Goal: Task Accomplishment & Management: Use online tool/utility

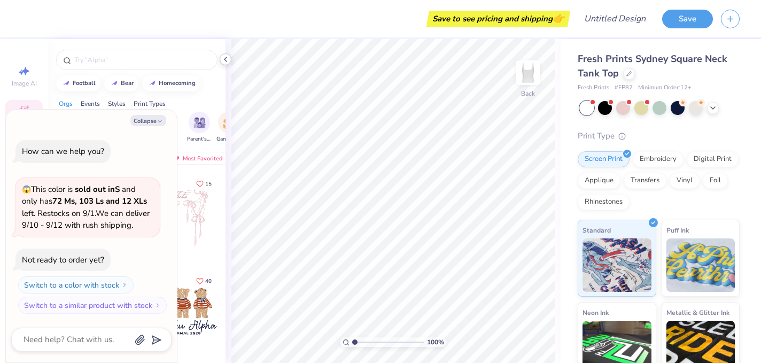
click at [225, 62] on icon at bounding box center [225, 59] width 9 height 9
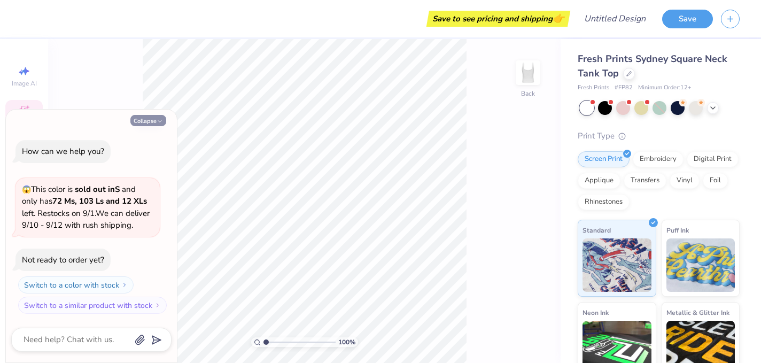
click at [152, 120] on button "Collapse" at bounding box center [148, 120] width 36 height 11
type textarea "x"
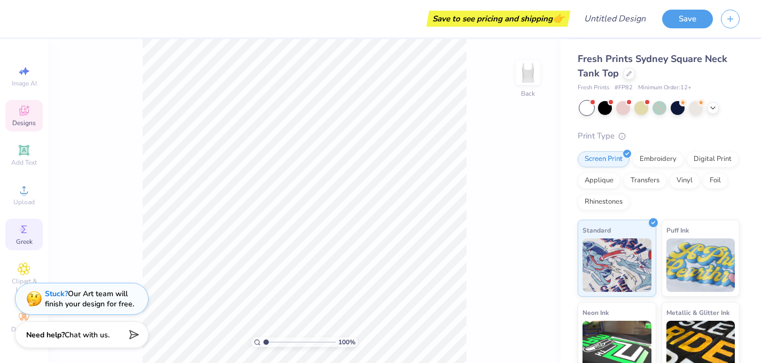
click at [19, 232] on icon at bounding box center [24, 229] width 13 height 13
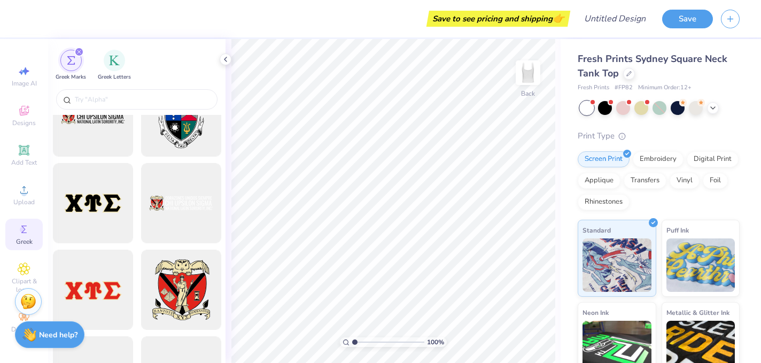
scroll to position [903, 0]
click at [133, 104] on input "text" at bounding box center [142, 99] width 137 height 11
type input "a"
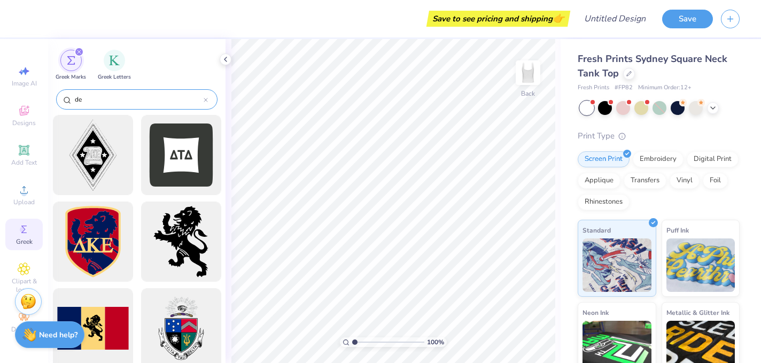
type input "d"
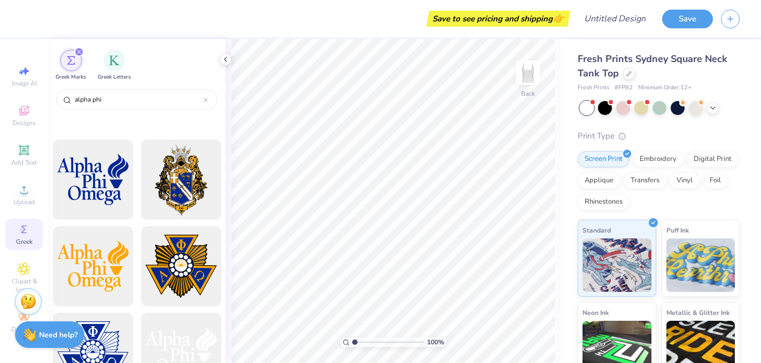
scroll to position [0, 0]
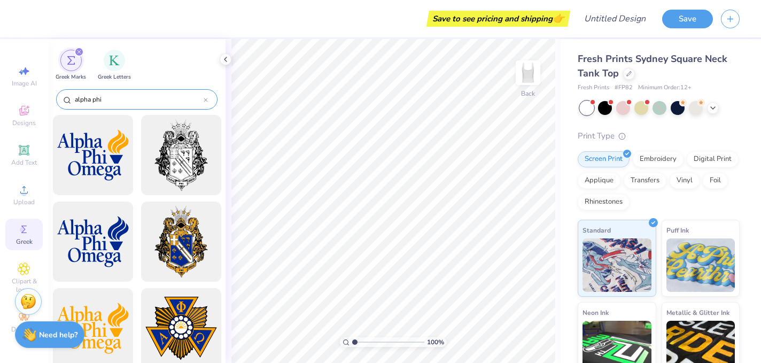
type input "alpha phi"
click at [211, 105] on div "alpha phi" at bounding box center [136, 99] width 161 height 20
click at [206, 102] on icon at bounding box center [206, 100] width 4 height 4
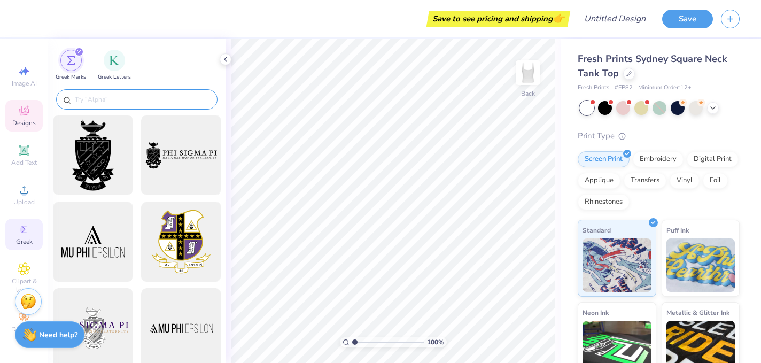
click at [22, 115] on icon at bounding box center [24, 110] width 13 height 13
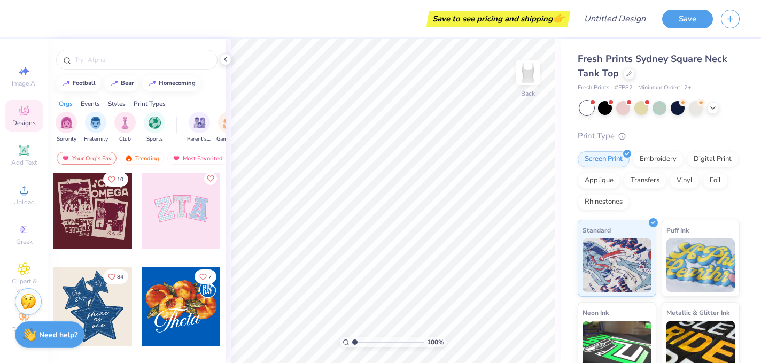
scroll to position [285, 0]
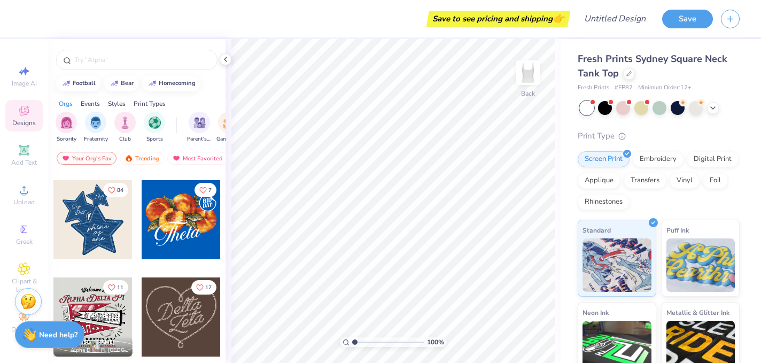
click at [109, 241] on div at bounding box center [92, 219] width 79 height 79
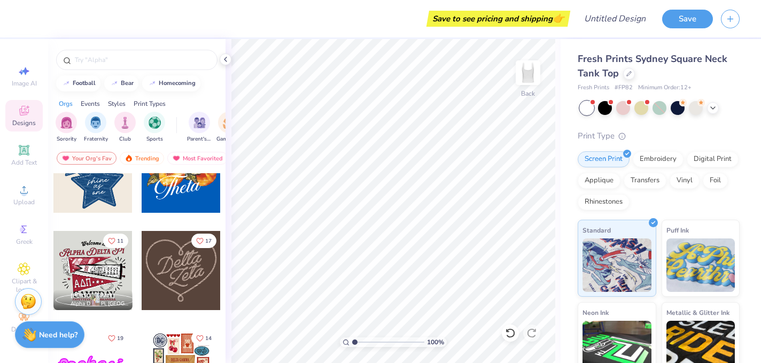
scroll to position [336, 0]
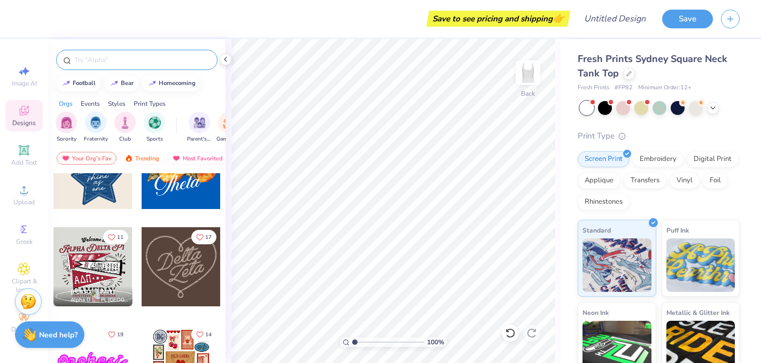
click at [107, 59] on input "text" at bounding box center [142, 60] width 137 height 11
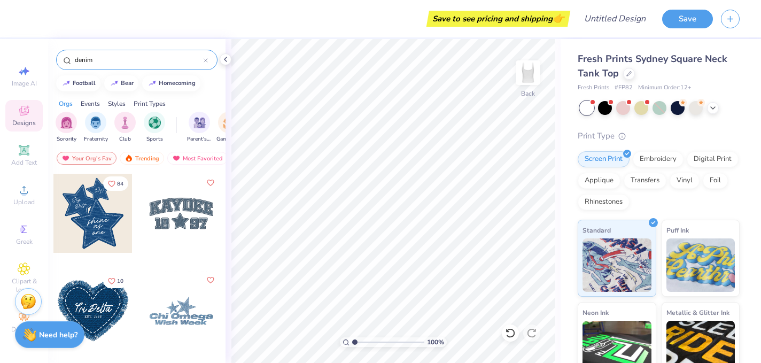
type input "denim"
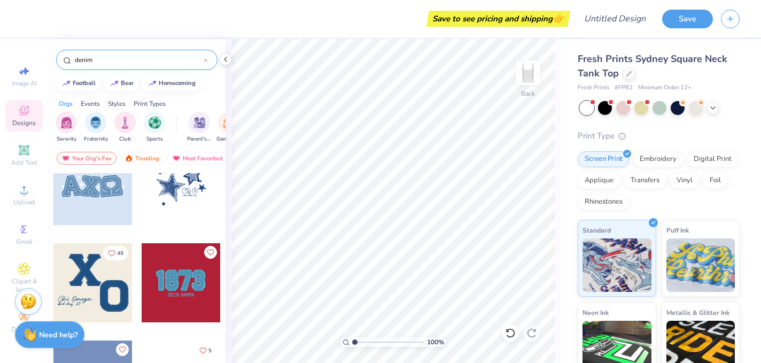
scroll to position [152, 0]
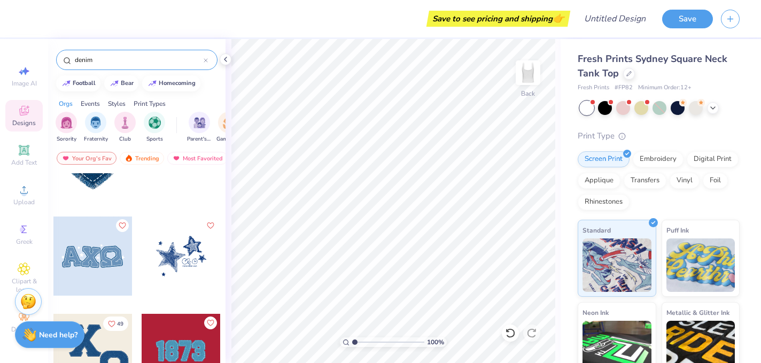
click at [188, 259] on div at bounding box center [181, 255] width 79 height 79
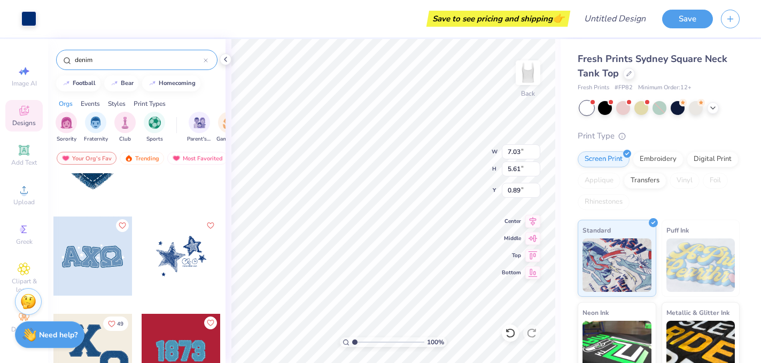
type input "0.89"
type input "2.15"
type input "0.93"
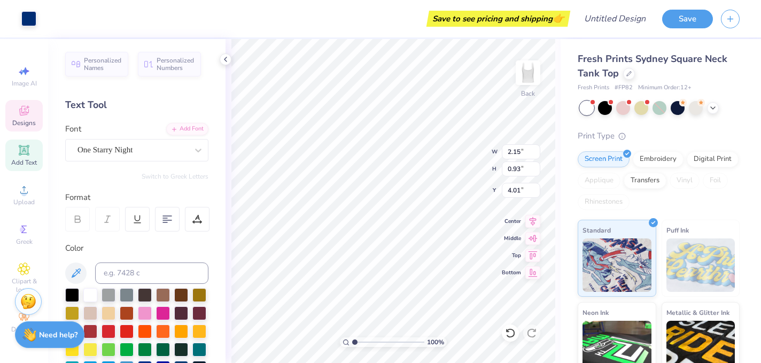
type input "4.07"
type textarea "C"
type textarea "Alpha Phi"
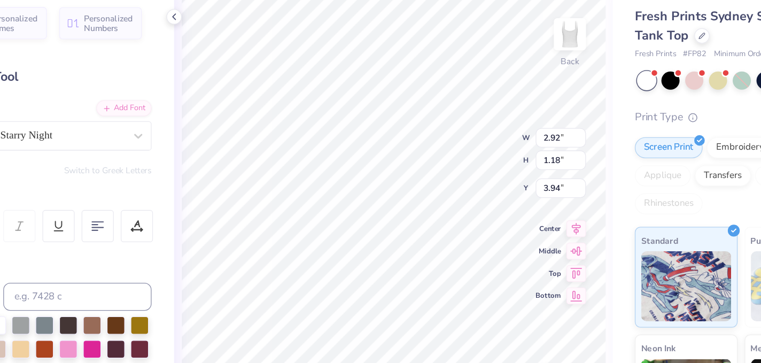
type input "3.82"
type input "7.03"
type input "5.61"
type input "0.89"
type input "2.92"
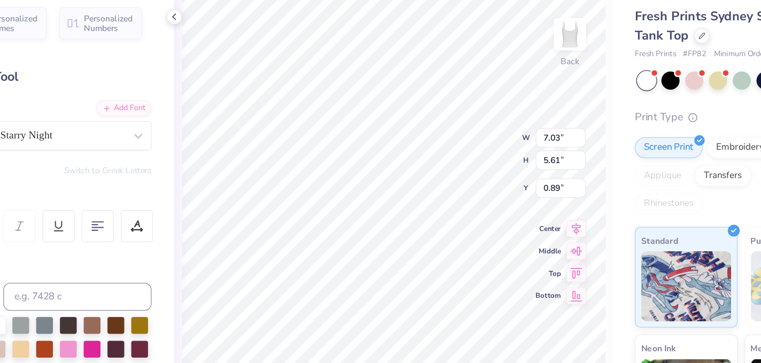
type input "1.18"
type input "3.82"
type input "1.93"
type input "0.18"
type input "5.00"
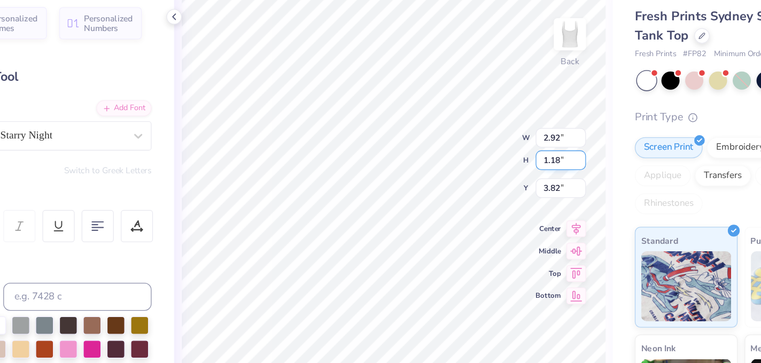
type input "3.86"
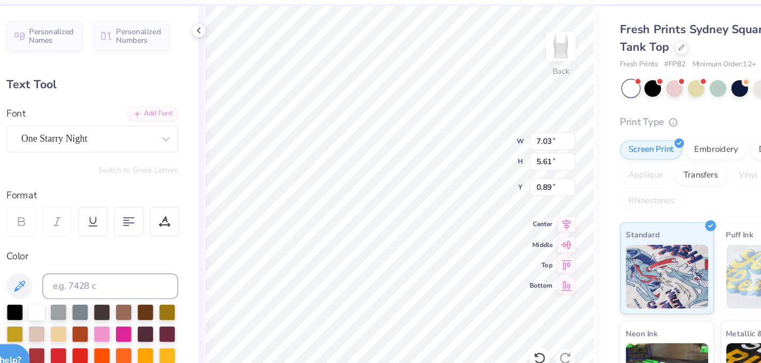
type input "0.50"
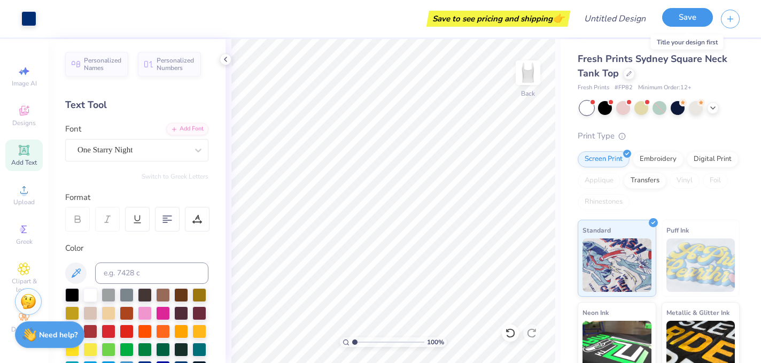
click at [693, 15] on button "Save" at bounding box center [687, 17] width 51 height 19
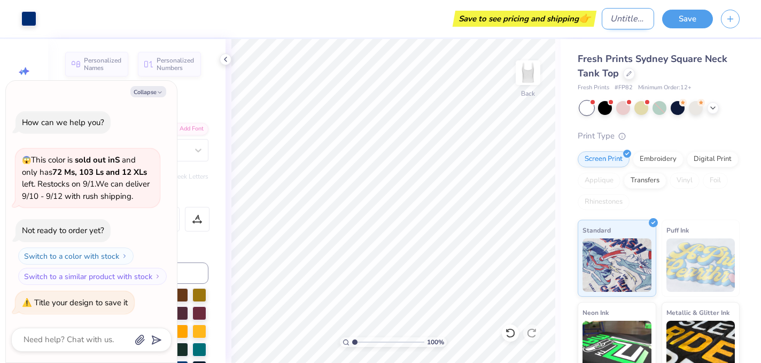
type textarea "x"
click at [604, 15] on input "Design Title" at bounding box center [628, 18] width 52 height 21
type input "D"
type textarea "x"
type input "De"
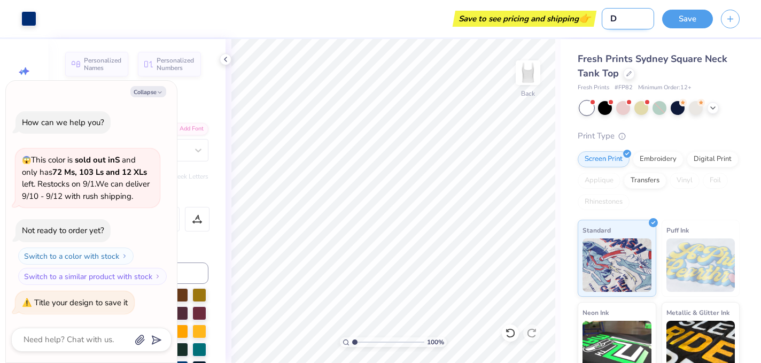
type textarea "x"
type input "Den"
type textarea "x"
type input "Deni"
type textarea "x"
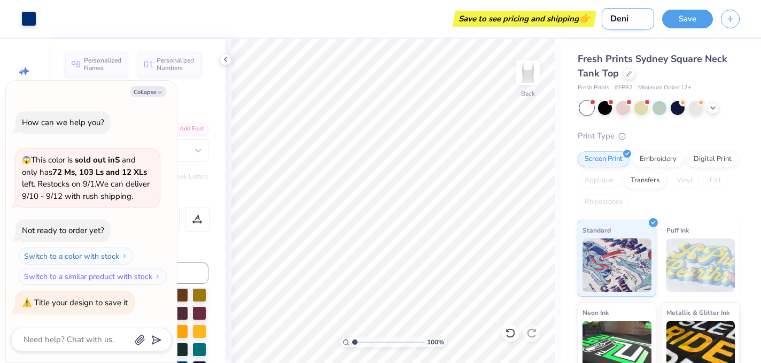
type input "Denim"
type textarea "x"
type input "Denim"
type textarea "x"
type input "Denim t"
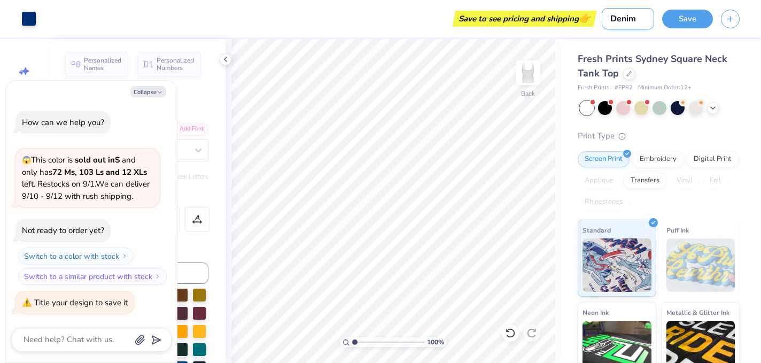
type textarea "x"
type input "Denim t-"
type textarea "x"
type input "Denim t-s"
type textarea "x"
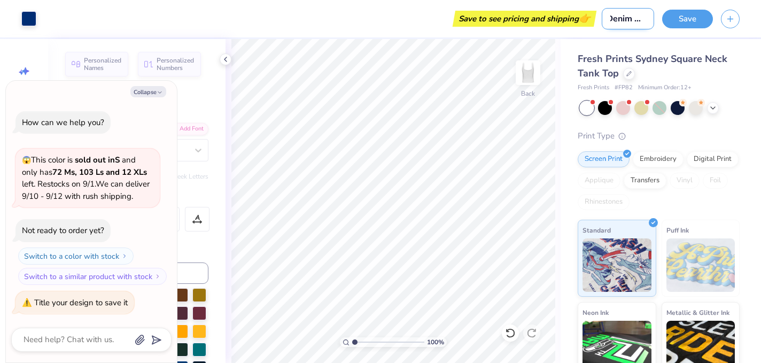
type input "Denim t-sh"
type textarea "x"
type input "Denim t-shi"
type textarea "x"
type input "Denim t-shit"
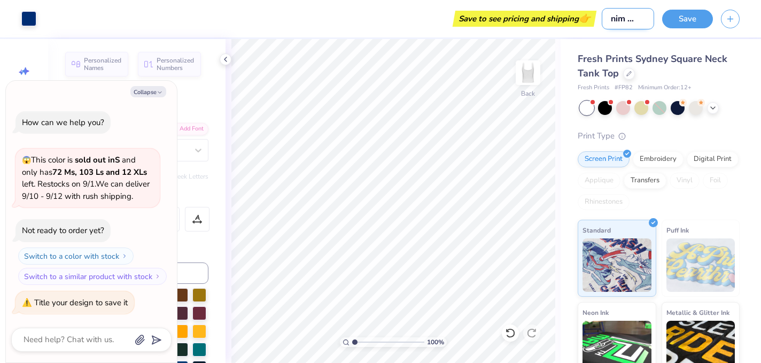
type textarea "x"
type input "Denim t-shit"
type textarea "x"
type input "Denim t-shit"
type textarea "x"
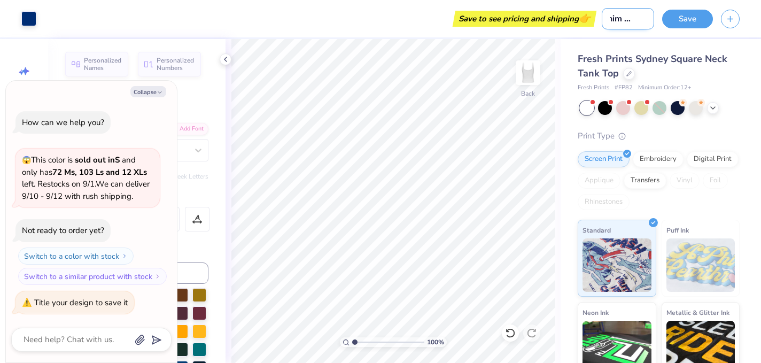
type input "Denim t-shi"
type textarea "x"
type input "Denim t-shir"
type textarea "x"
type input "Denim t-shirt"
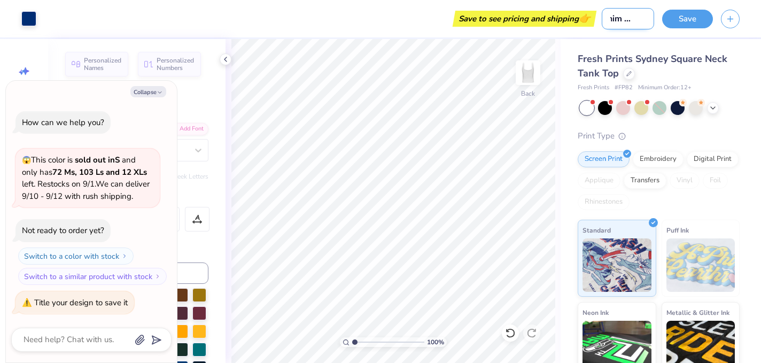
type textarea "x"
type input "Denim t-shirt"
type textarea "x"
type input "Denim t-shirt 1"
type textarea "x"
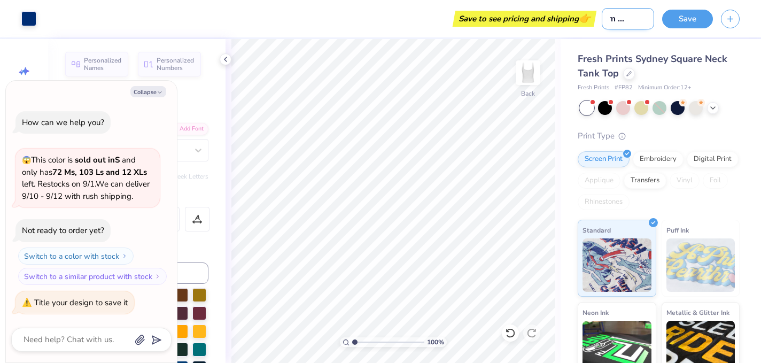
scroll to position [0, 25]
type input "Denim t-shirt 1"
click at [698, 16] on button "Save" at bounding box center [687, 17] width 51 height 19
type textarea "x"
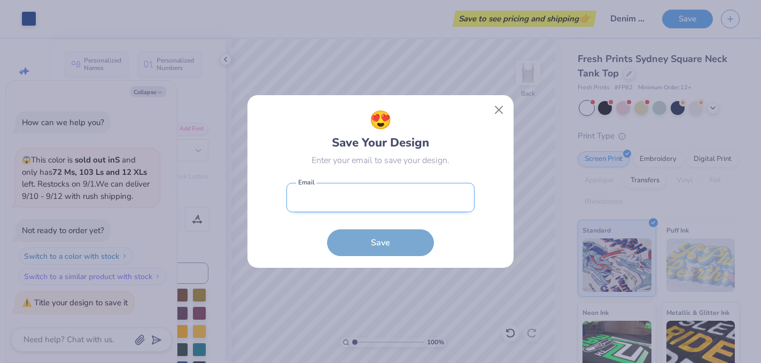
click at [353, 198] on input "email" at bounding box center [380, 197] width 188 height 29
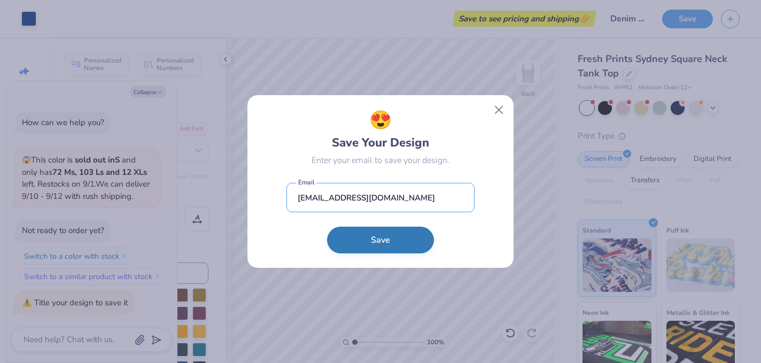
type input "sofiarosenzweig7@gmail.com"
click at [354, 239] on button "Save" at bounding box center [380, 240] width 107 height 27
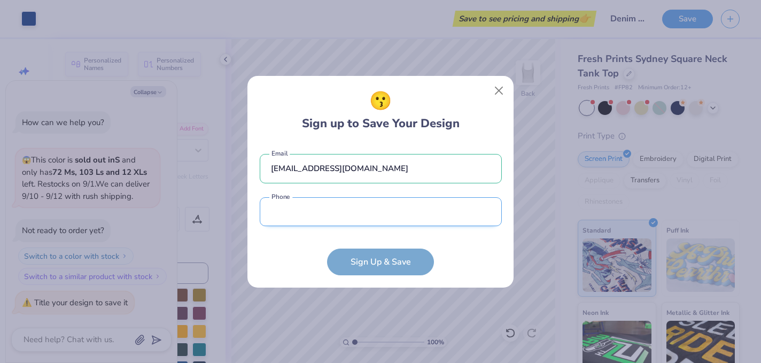
click at [353, 220] on input "tel" at bounding box center [381, 211] width 242 height 29
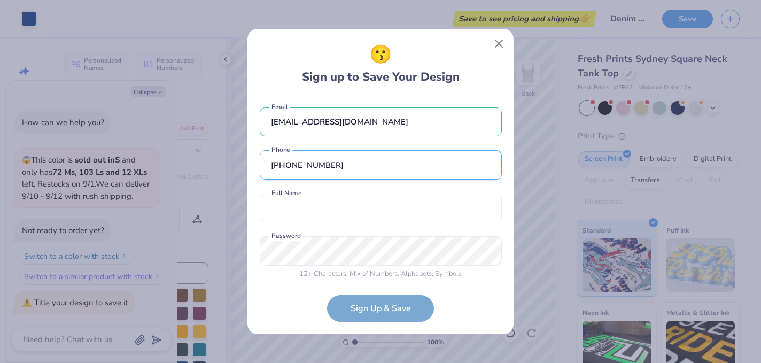
scroll to position [6, 0]
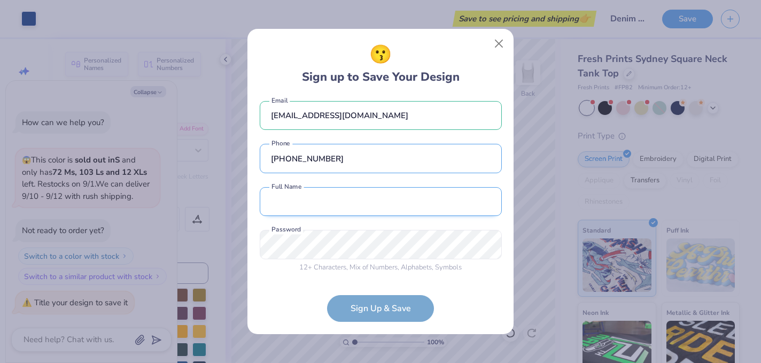
type input "(617) 850-5682"
click at [336, 210] on input "text" at bounding box center [381, 201] width 242 height 29
type input "o"
type input "Sofia Rosenzweig"
click at [236, 251] on div "😗 Sign up to Save Your Design sofiarosenzweig7@gmail.com Email (617) 850-5682 P…" at bounding box center [380, 181] width 761 height 363
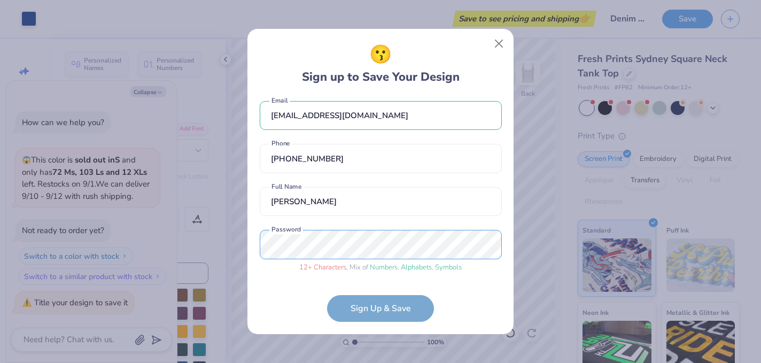
scroll to position [47, 0]
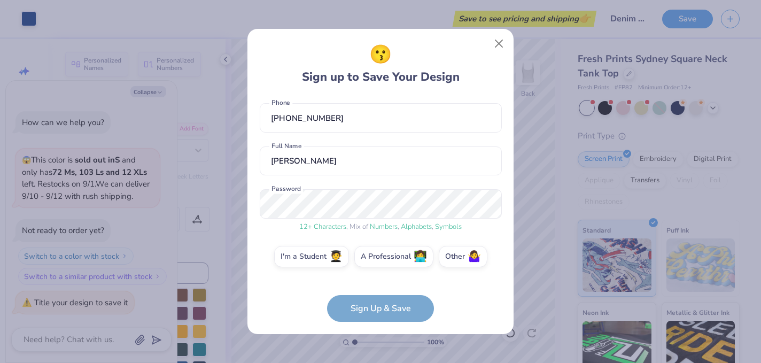
click at [401, 309] on form "sofiarosenzweig7@gmail.com Email (617) 850-5682 Phone Sofia Rosenzweig Full Nam…" at bounding box center [381, 210] width 242 height 226
click at [307, 255] on label "I'm a Student 🧑‍🎓" at bounding box center [311, 254] width 75 height 21
click at [377, 303] on input "I'm a Student 🧑‍🎓" at bounding box center [380, 306] width 7 height 7
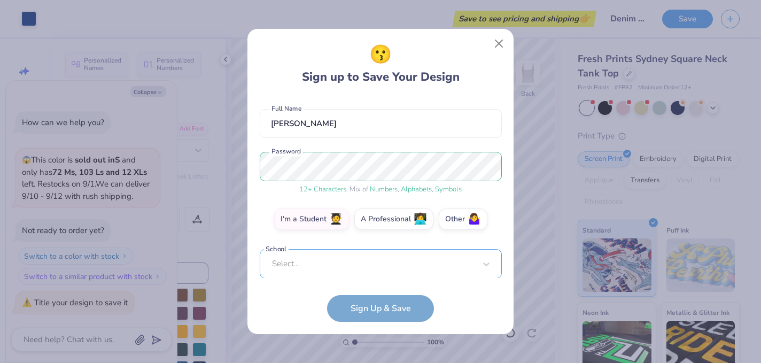
click at [382, 259] on div "Select..." at bounding box center [381, 263] width 242 height 29
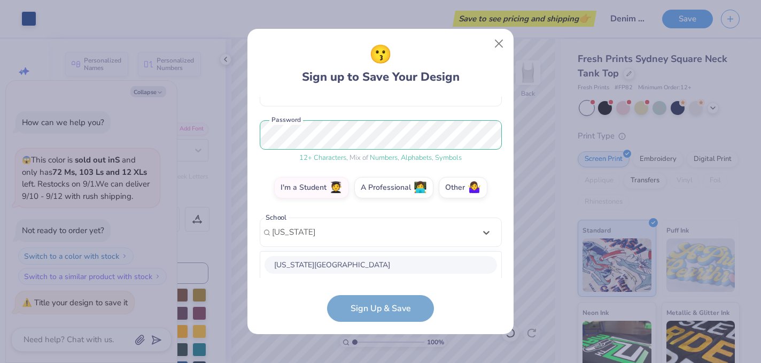
scroll to position [250, 0]
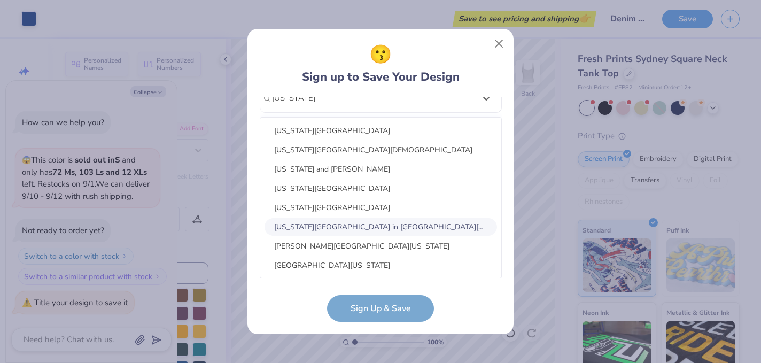
click at [345, 223] on div "Washington University in St. Louis" at bounding box center [381, 227] width 232 height 18
type input "washington"
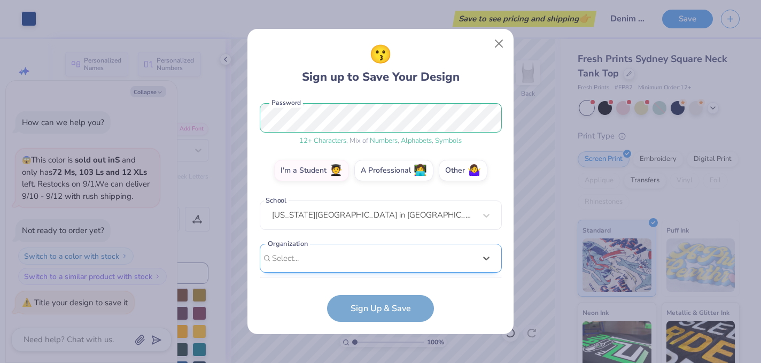
click at [347, 261] on div "option focused, 8 of 15. 15 results available. Use Up and Down to choose option…" at bounding box center [381, 341] width 242 height 195
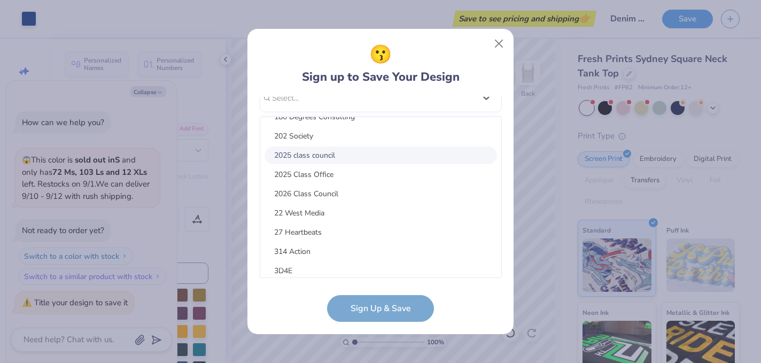
scroll to position [0, 0]
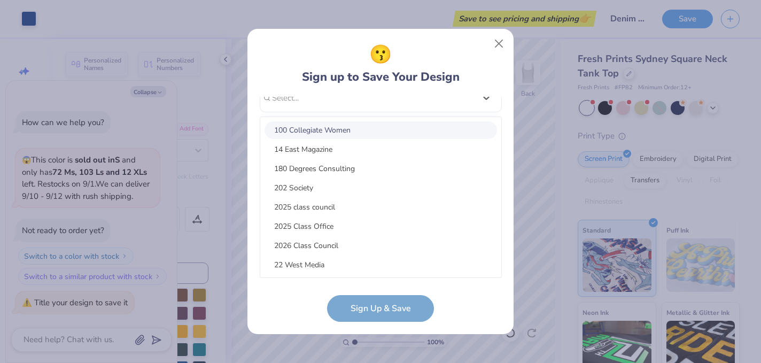
click at [333, 101] on div "sofiarosenzweig7@gmail.com Email (617) 850-5682 Phone Sofia Rosenzweig Full Nam…" at bounding box center [381, 188] width 242 height 182
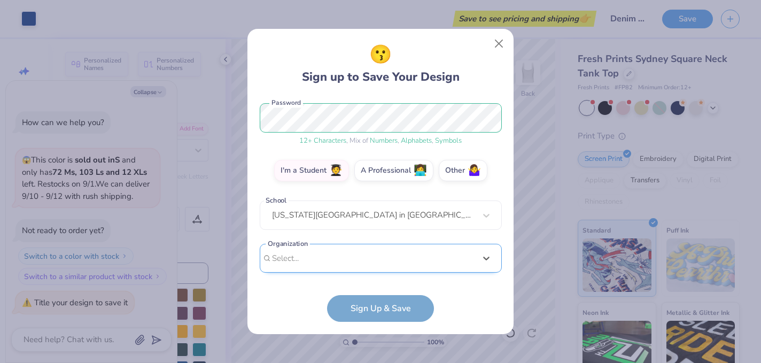
click at [321, 262] on div "Select is focused ,type to refine list, press Down to open the menu, Select..." at bounding box center [381, 258] width 242 height 29
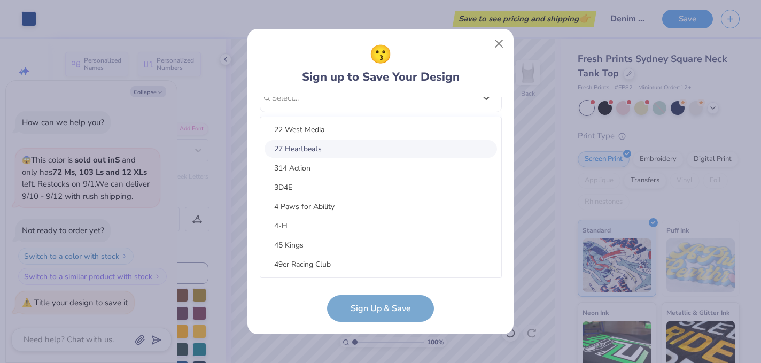
scroll to position [0, 0]
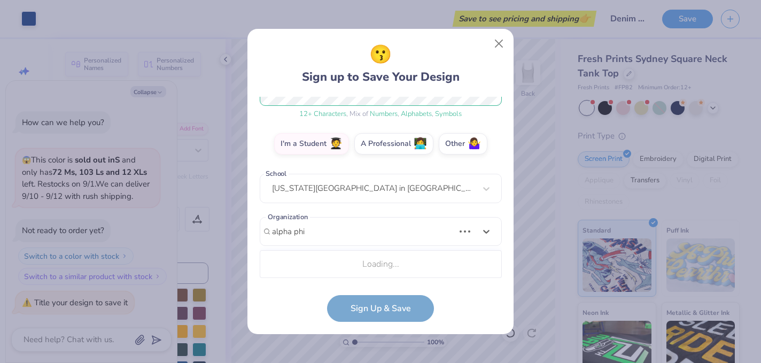
drag, startPoint x: 321, startPoint y: 262, endPoint x: 334, endPoint y: 266, distance: 13.4
click at [333, 266] on div "Loading..." at bounding box center [380, 263] width 241 height 21
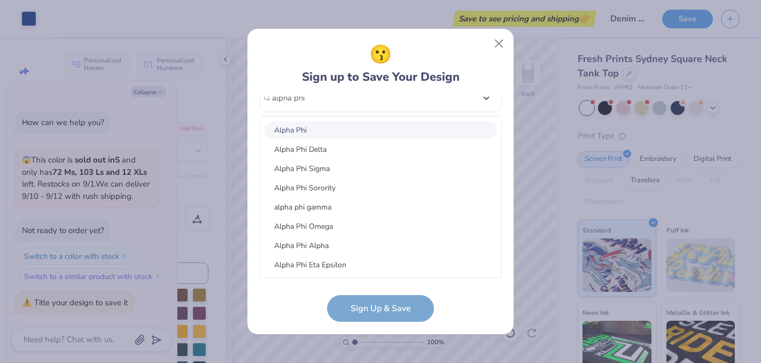
click at [328, 126] on div "Alpha Phi" at bounding box center [381, 130] width 232 height 18
type input "alpha phi"
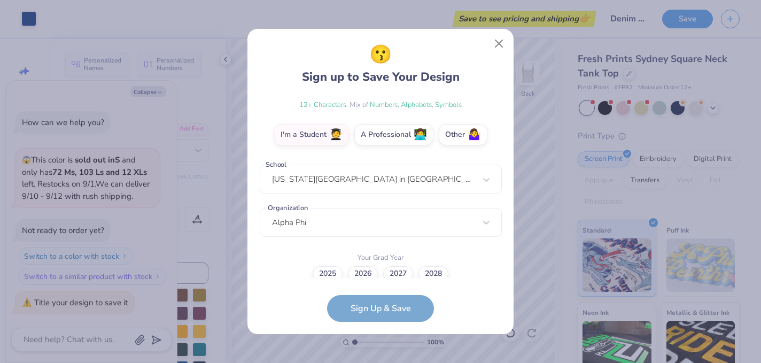
scroll to position [176, 0]
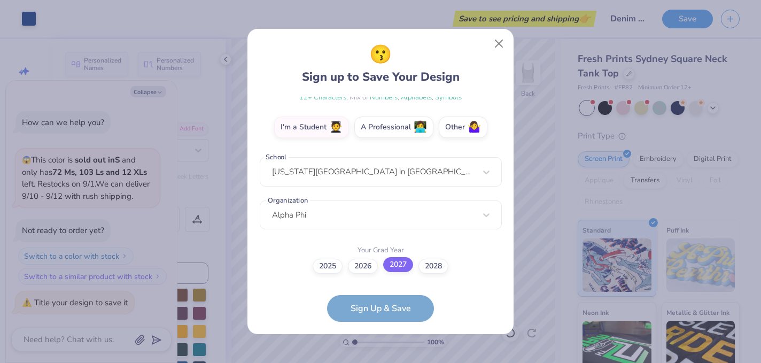
click at [405, 271] on div "2025 2026 2027 2028" at bounding box center [381, 266] width 242 height 15
click at [406, 260] on label "2027" at bounding box center [398, 264] width 30 height 15
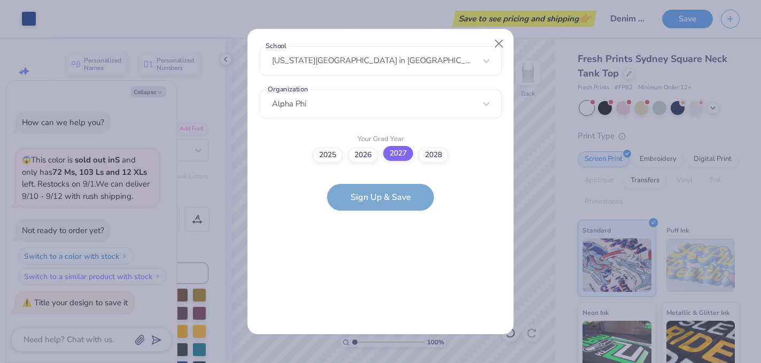
scroll to position [0, 0]
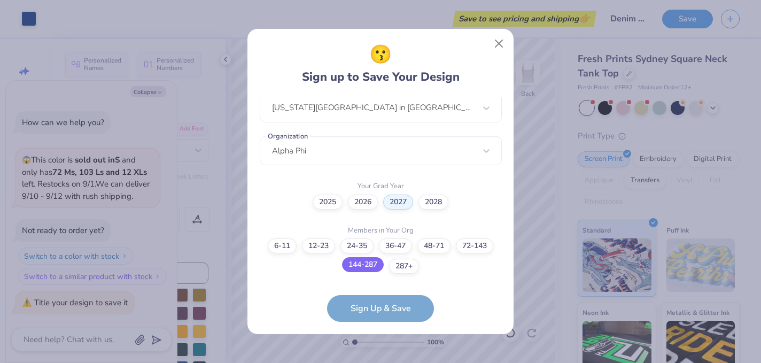
click at [369, 266] on label "144-287" at bounding box center [363, 264] width 42 height 15
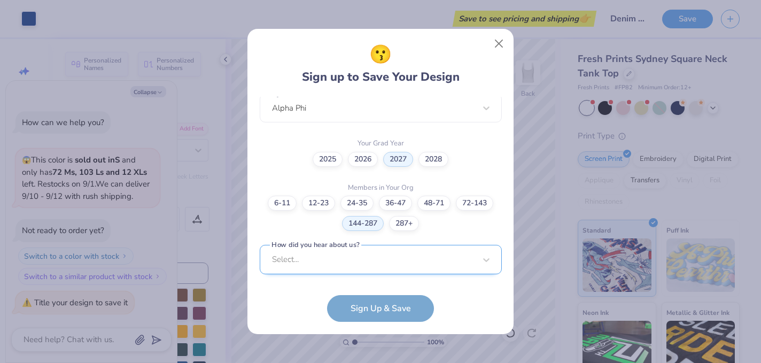
click at [415, 248] on div "Select..." at bounding box center [381, 259] width 242 height 29
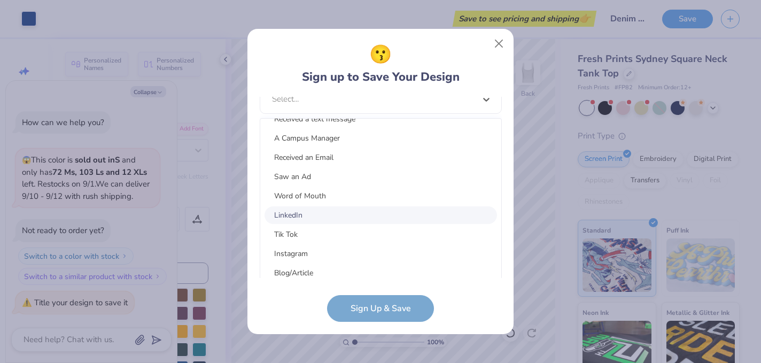
scroll to position [90, 0]
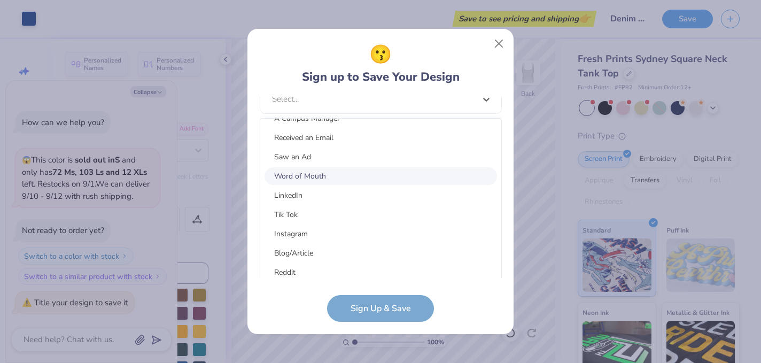
click at [334, 169] on div "Word of Mouth" at bounding box center [381, 176] width 232 height 18
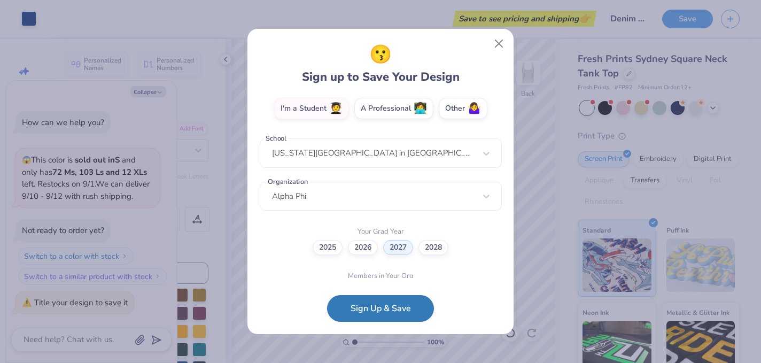
scroll to position [283, 0]
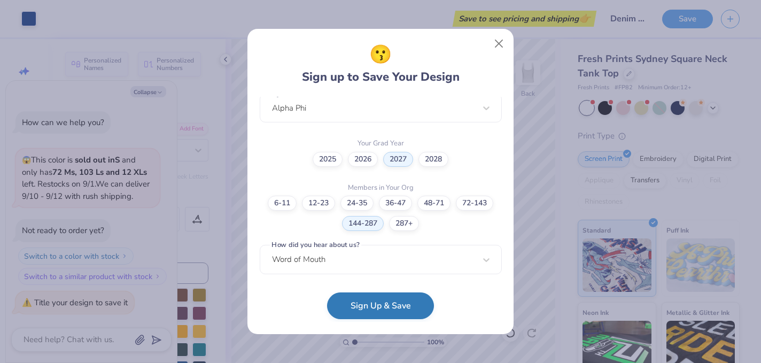
click at [372, 311] on button "Sign Up & Save" at bounding box center [380, 305] width 107 height 27
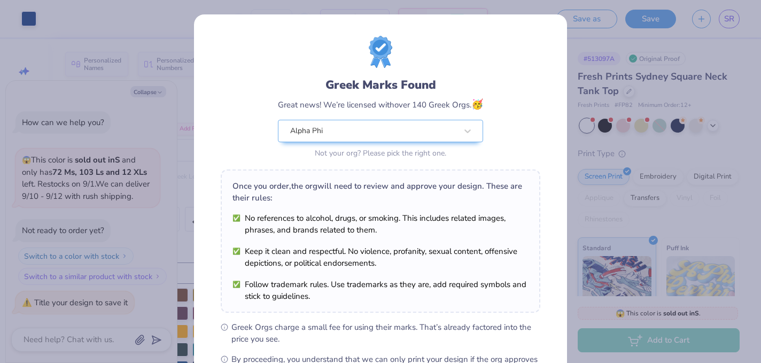
scroll to position [137, 0]
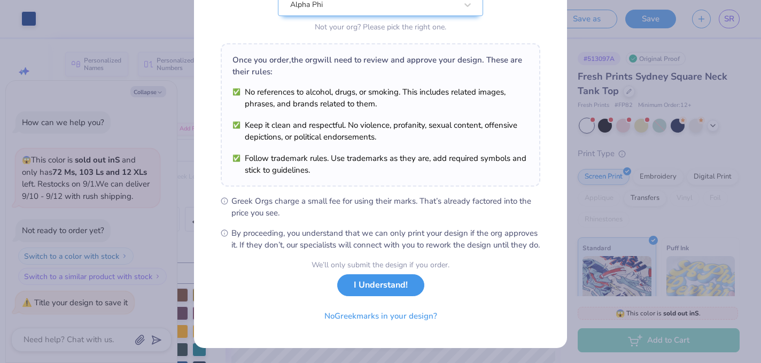
click at [385, 281] on button "I Understand!" at bounding box center [380, 285] width 87 height 22
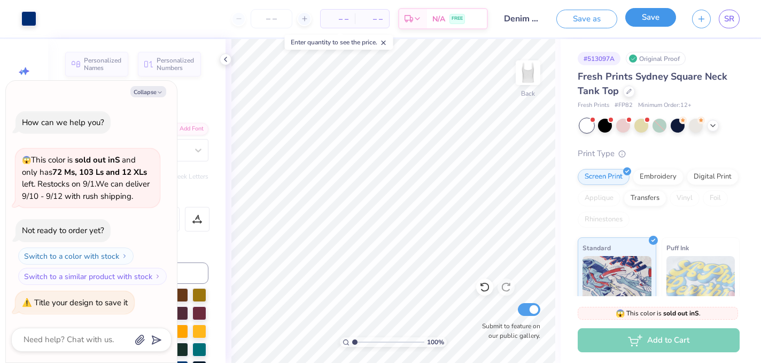
click at [644, 19] on button "Save" at bounding box center [650, 17] width 51 height 19
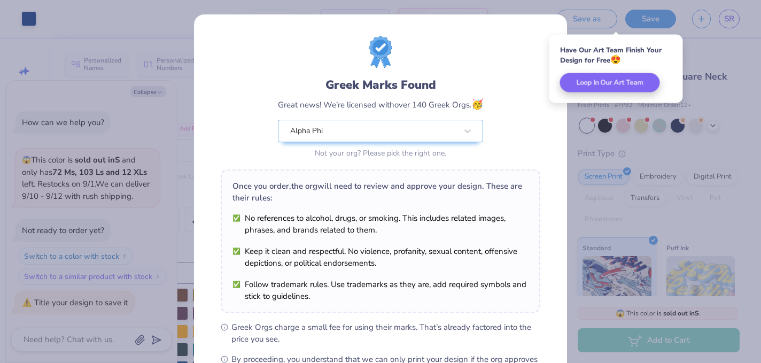
scroll to position [137, 0]
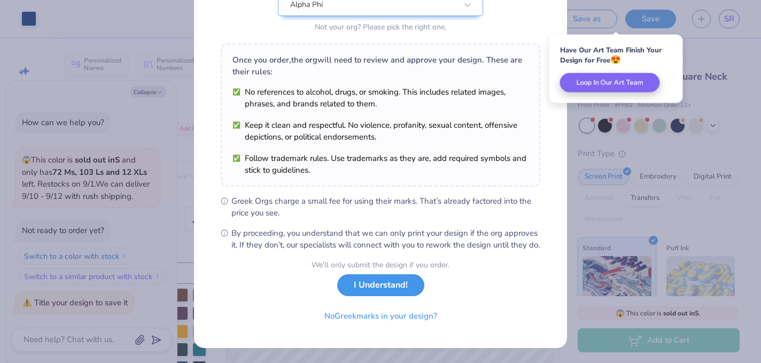
click at [392, 287] on button "I Understand!" at bounding box center [380, 285] width 87 height 22
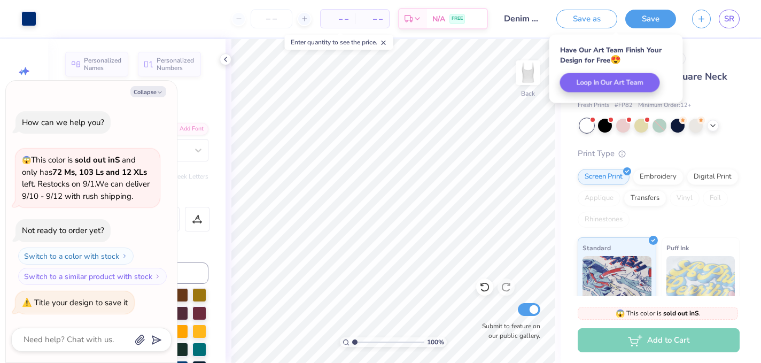
scroll to position [0, 0]
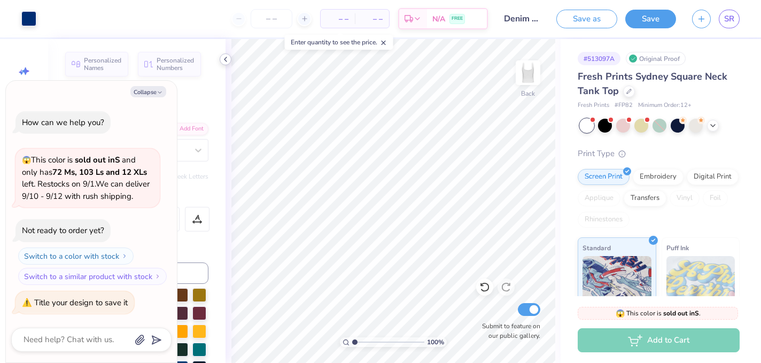
click at [229, 59] on icon at bounding box center [225, 59] width 9 height 9
type textarea "x"
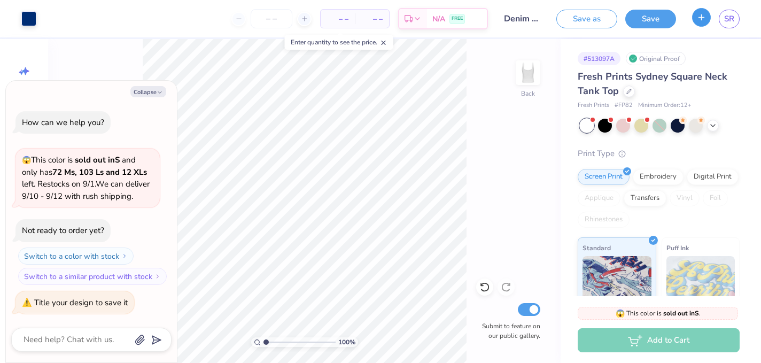
click at [701, 24] on button "button" at bounding box center [701, 17] width 19 height 19
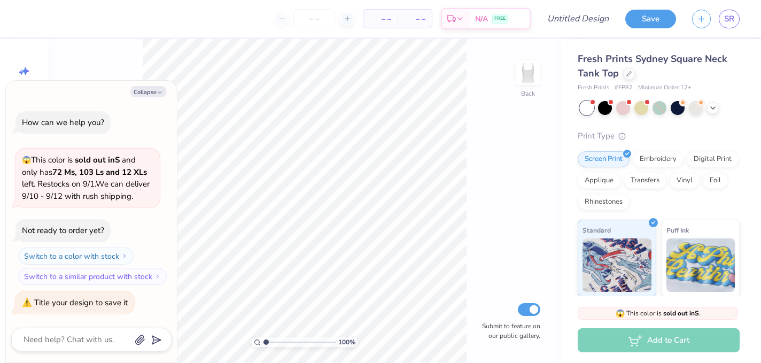
drag, startPoint x: 177, startPoint y: 150, endPoint x: 78, endPoint y: 147, distance: 98.9
click at [78, 147] on div "Collapse How can we help you? 😱 This color is sold out in S and only has 72 Ms,…" at bounding box center [91, 221] width 172 height 283
click at [105, 29] on div "– – Per Item – – Total Est. Delivery N/A FREE" at bounding box center [279, 18] width 501 height 37
click at [51, 58] on div "100 % Back Submit to feature on our public gallery." at bounding box center [304, 201] width 512 height 324
click at [100, 50] on div "100 % Back Submit to feature on our public gallery." at bounding box center [304, 201] width 512 height 324
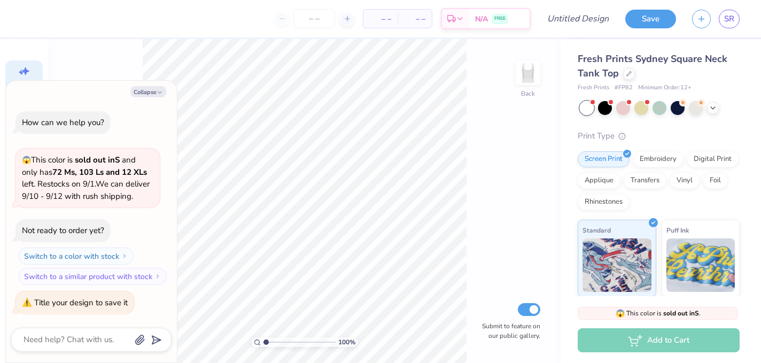
click at [27, 62] on div "Image AI" at bounding box center [23, 76] width 37 height 32
type textarea "x"
select select "4"
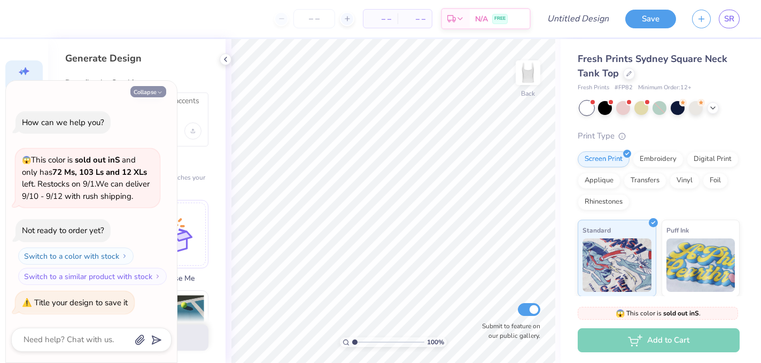
click at [150, 95] on button "Collapse" at bounding box center [148, 91] width 36 height 11
type textarea "x"
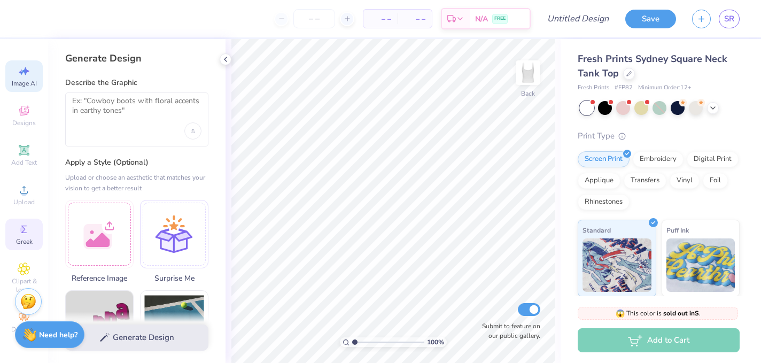
click at [20, 226] on icon at bounding box center [24, 229] width 13 height 13
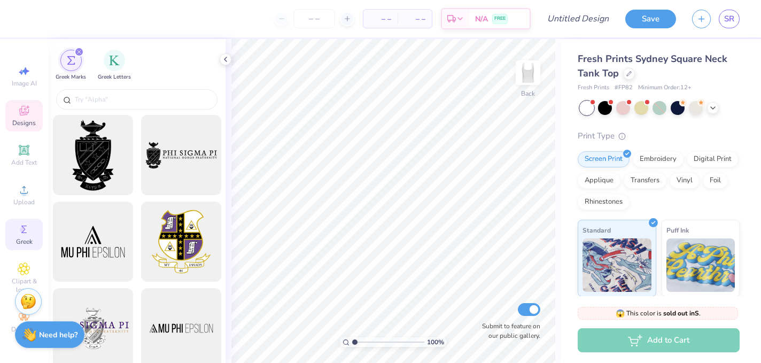
click at [24, 125] on span "Designs" at bounding box center [24, 123] width 24 height 9
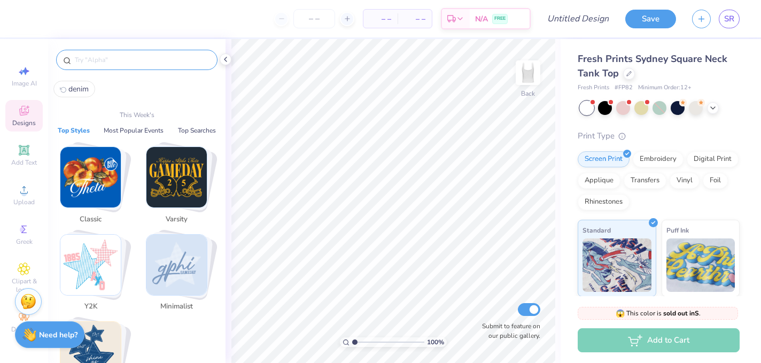
click at [131, 63] on input "text" at bounding box center [142, 60] width 137 height 11
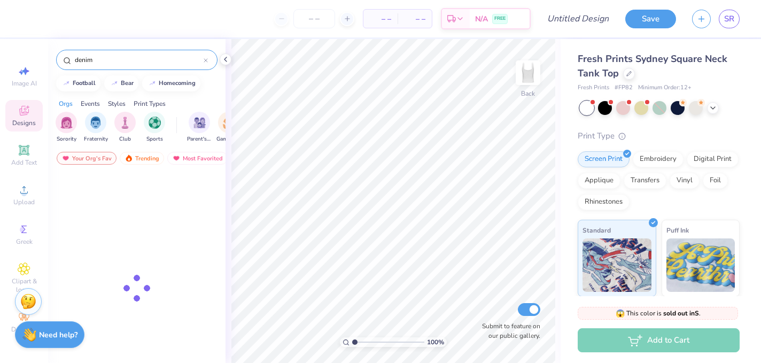
type input "denim"
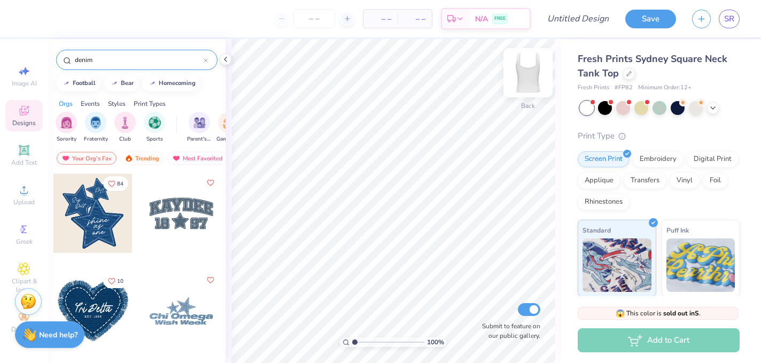
click at [518, 70] on img at bounding box center [528, 72] width 43 height 43
click at [518, 70] on img at bounding box center [527, 72] width 21 height 21
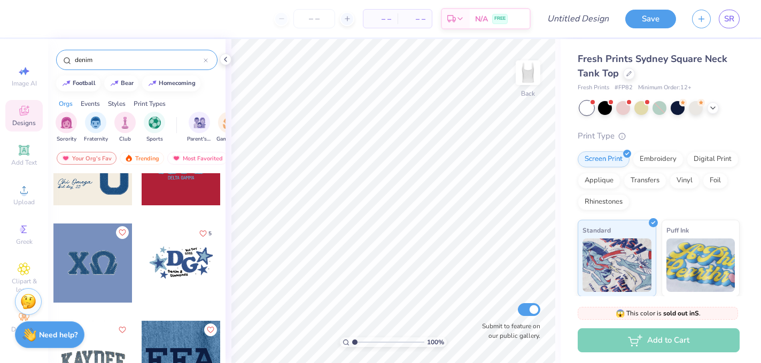
scroll to position [354, 0]
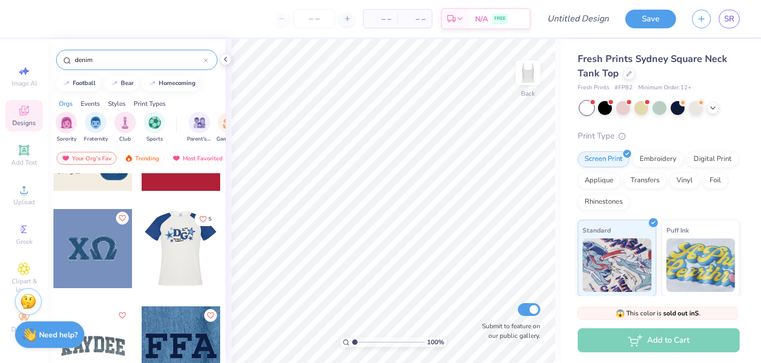
click at [181, 266] on div at bounding box center [180, 248] width 79 height 79
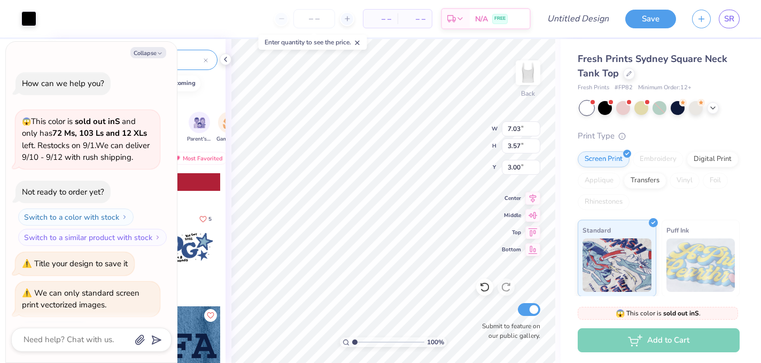
scroll to position [50, 0]
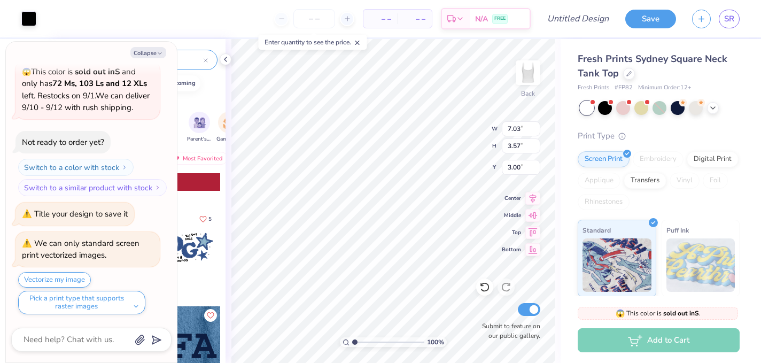
type textarea "x"
type input "1.50"
click at [160, 55] on icon "button" at bounding box center [160, 53] width 6 height 6
type textarea "x"
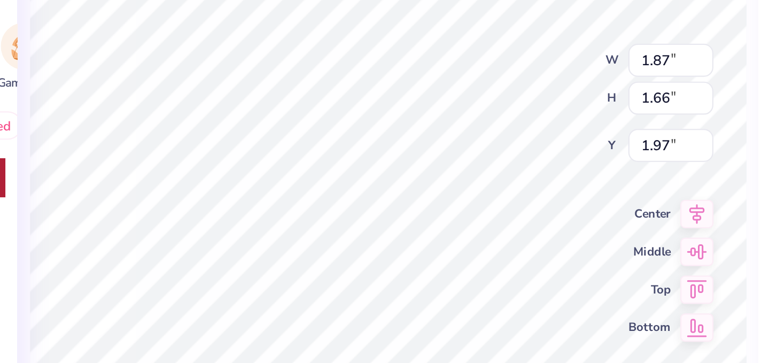
type input "1.88"
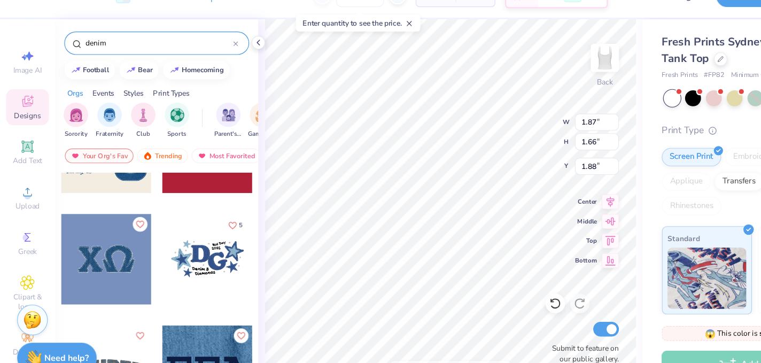
scroll to position [0, 0]
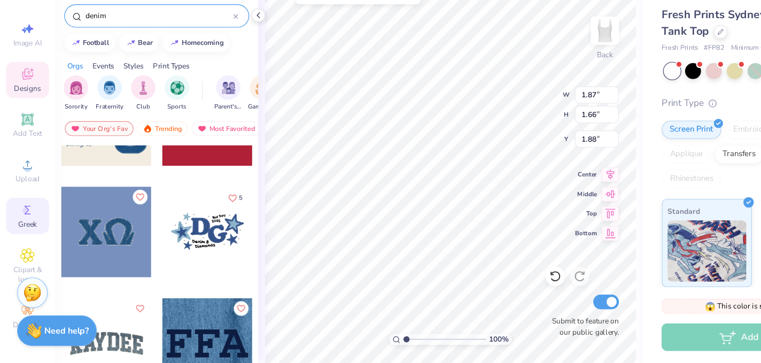
click at [15, 230] on div "Greek" at bounding box center [23, 235] width 37 height 32
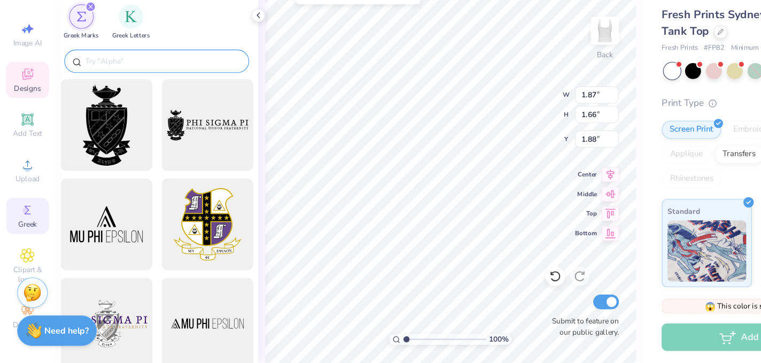
click at [116, 98] on input "text" at bounding box center [142, 99] width 137 height 11
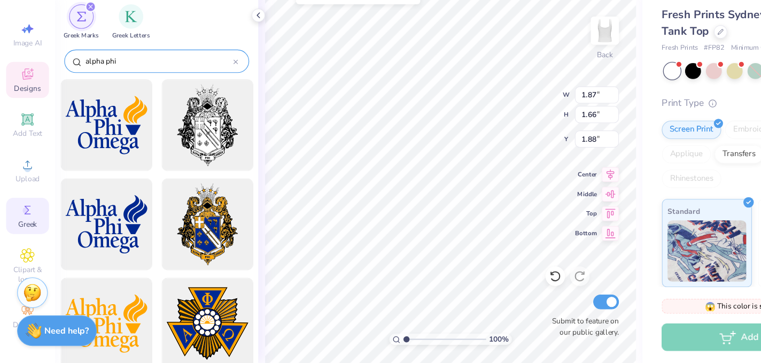
type input "alpha phi"
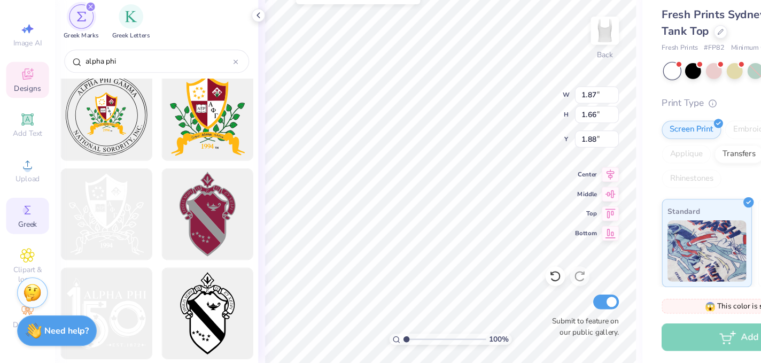
scroll to position [612, 0]
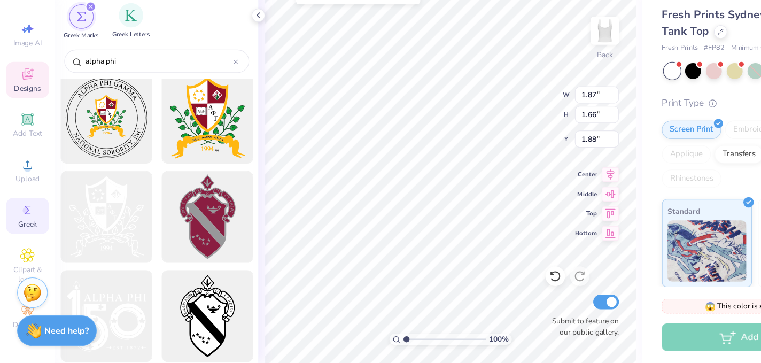
click at [116, 69] on div "Greek Letters" at bounding box center [114, 65] width 33 height 32
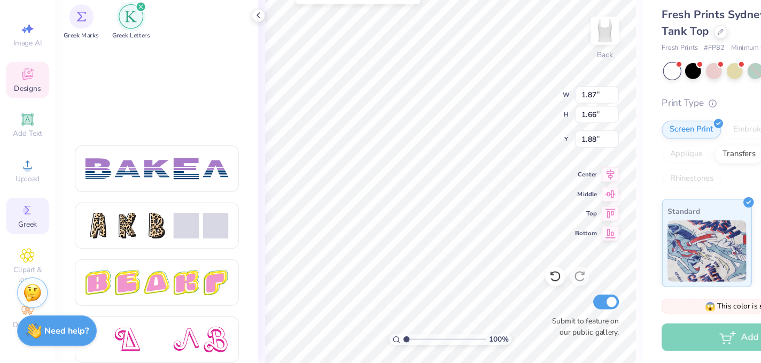
scroll to position [1859, 0]
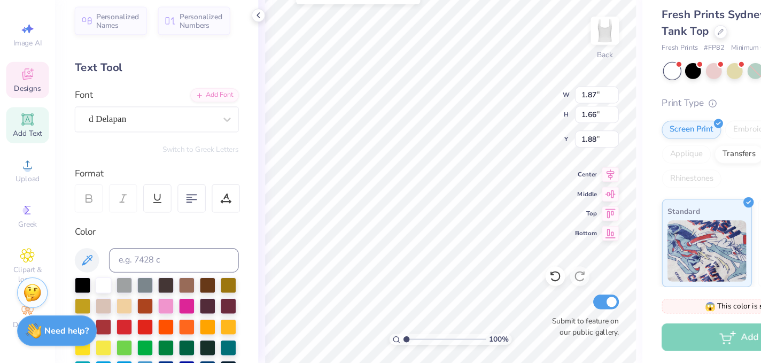
type input "1.87"
type input "1.66"
type input "1.88"
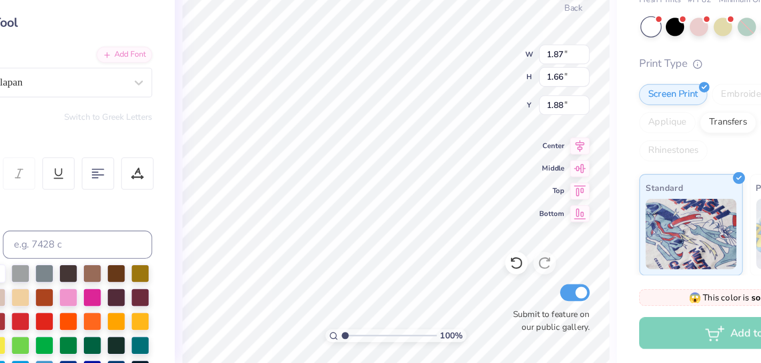
scroll to position [0, 0]
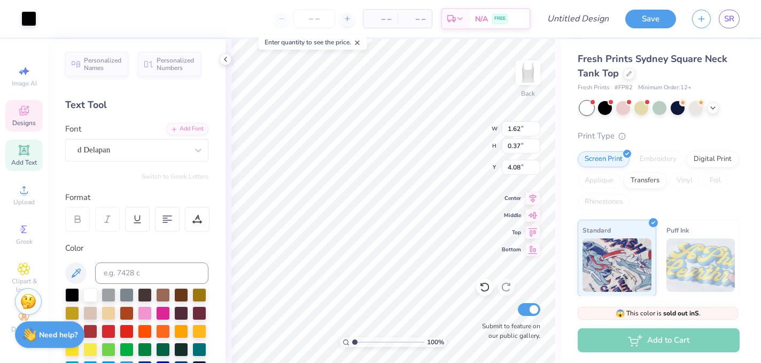
type input "4.01"
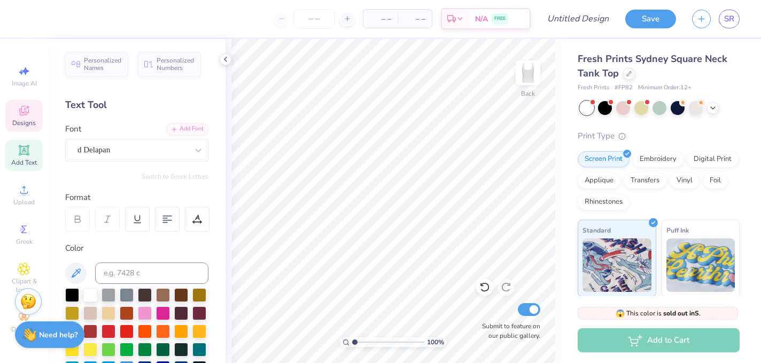
click at [27, 104] on div "Designs" at bounding box center [23, 116] width 37 height 32
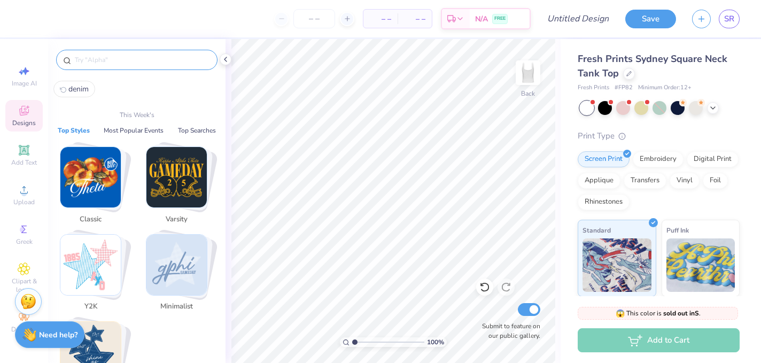
click at [130, 59] on input "text" at bounding box center [142, 60] width 137 height 11
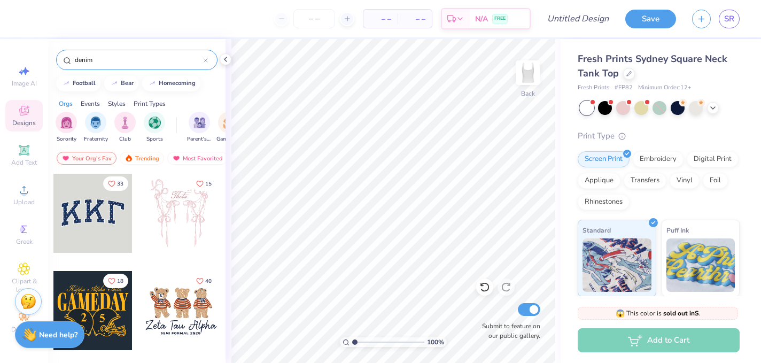
type input "denim"
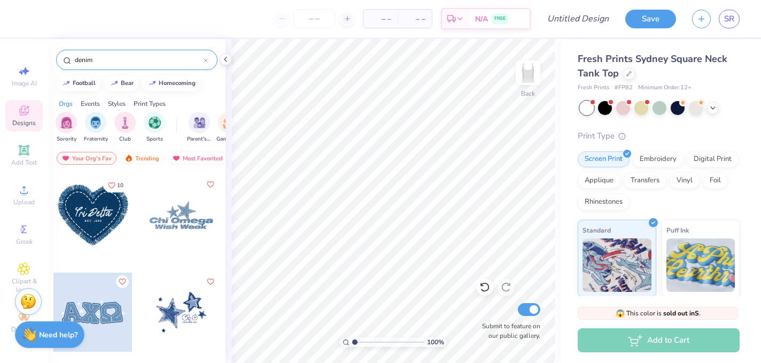
scroll to position [99, 0]
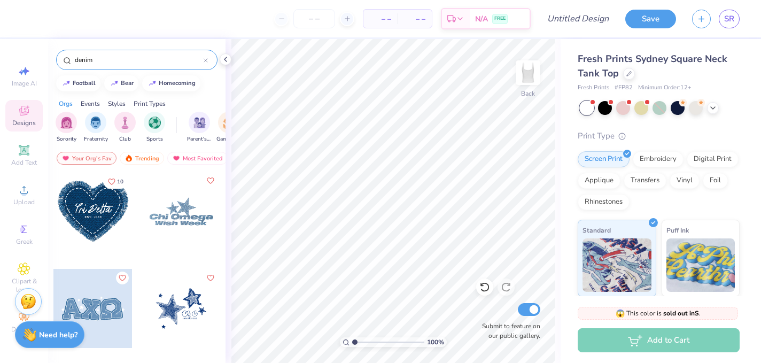
click at [108, 217] on div at bounding box center [92, 211] width 79 height 79
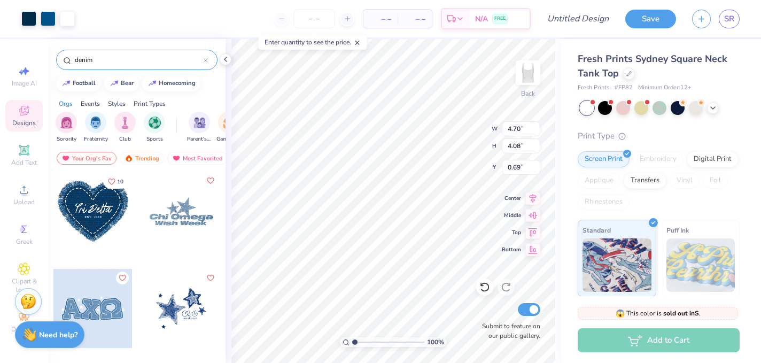
type input "0.96"
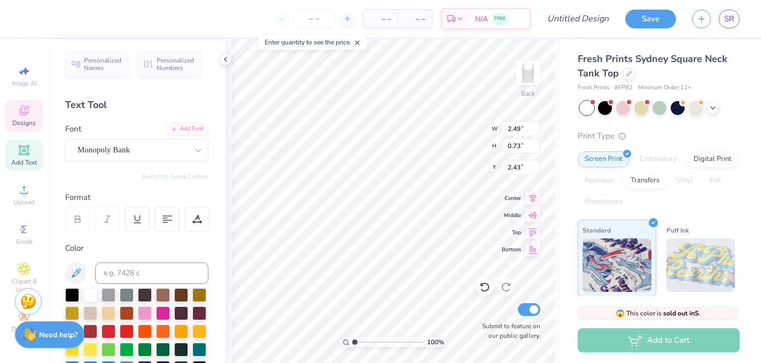
type input "2.63"
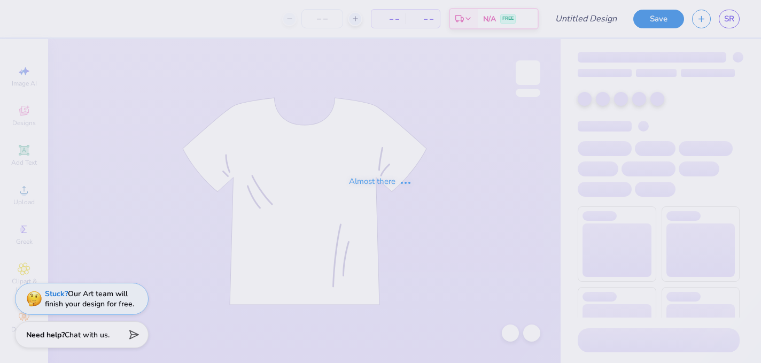
type input "Denim t-shirt 1"
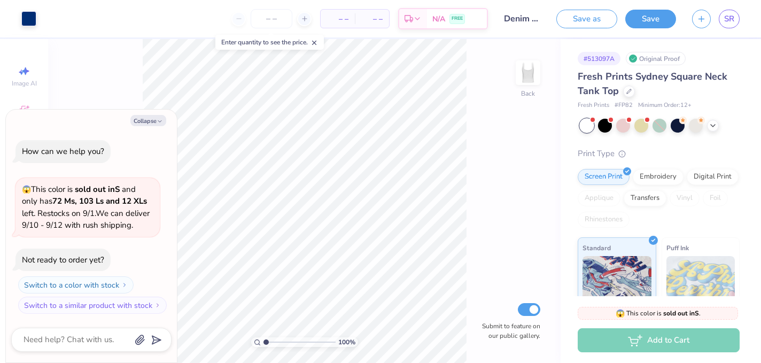
type textarea "x"
click at [726, 22] on span "SR" at bounding box center [729, 19] width 10 height 12
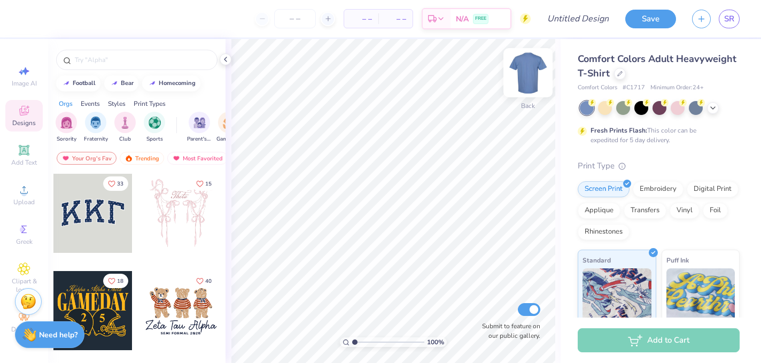
click at [531, 72] on img at bounding box center [528, 72] width 43 height 43
click at [528, 71] on img at bounding box center [528, 72] width 43 height 43
click at [528, 71] on img at bounding box center [527, 72] width 21 height 21
click at [226, 60] on icon at bounding box center [225, 59] width 9 height 9
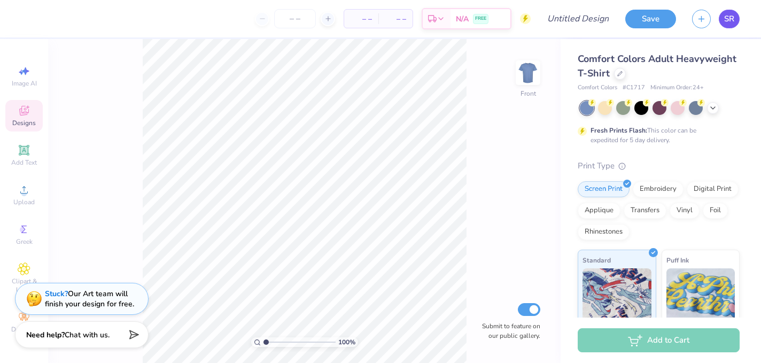
click at [723, 16] on link "SR" at bounding box center [729, 19] width 21 height 19
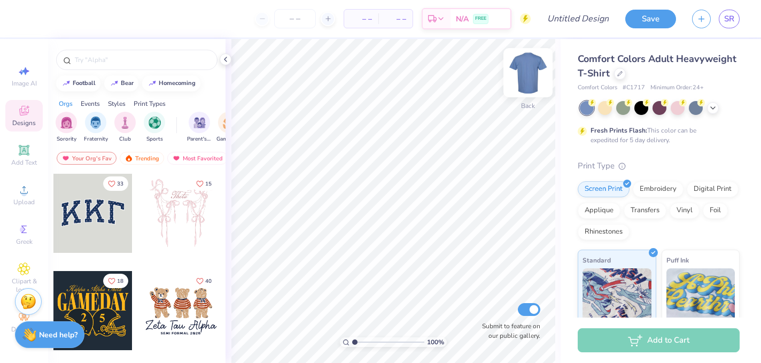
click at [524, 91] on img at bounding box center [528, 72] width 43 height 43
click at [524, 83] on img at bounding box center [527, 72] width 21 height 21
click at [731, 21] on span "SR" at bounding box center [729, 19] width 10 height 12
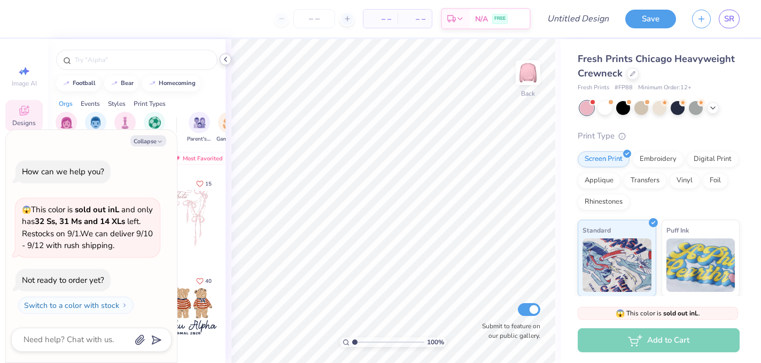
click at [228, 60] on icon at bounding box center [225, 59] width 9 height 9
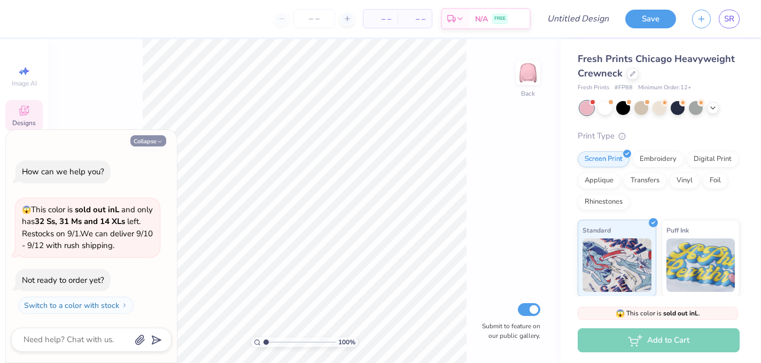
click at [161, 143] on icon "button" at bounding box center [160, 141] width 6 height 6
type textarea "x"
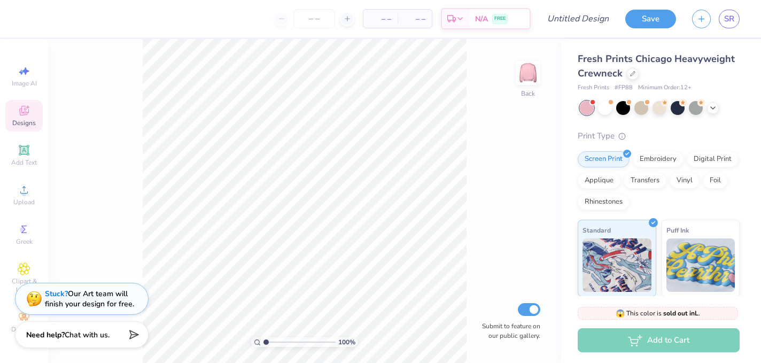
click at [27, 122] on span "Designs" at bounding box center [24, 123] width 24 height 9
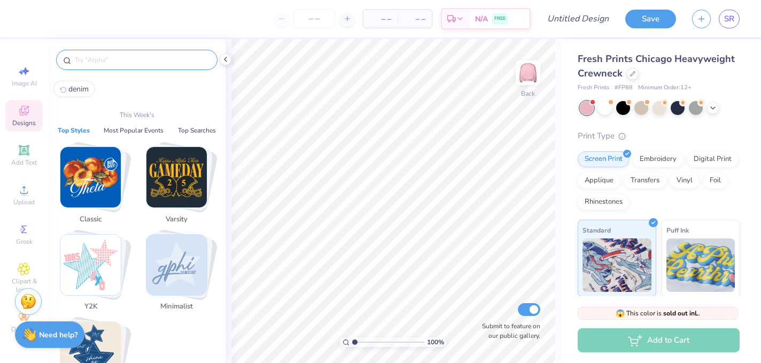
click at [128, 62] on input "text" at bounding box center [142, 60] width 137 height 11
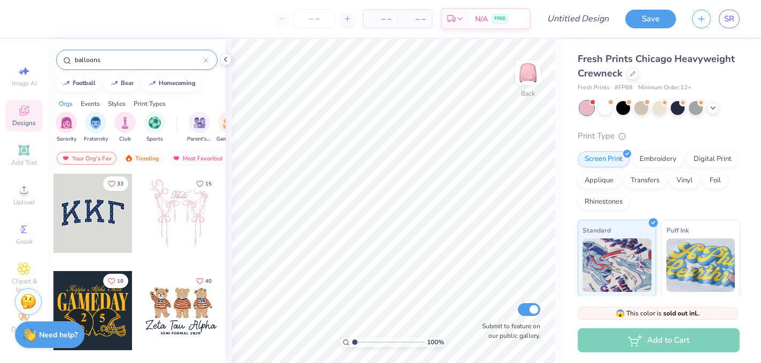
type input "balloons"
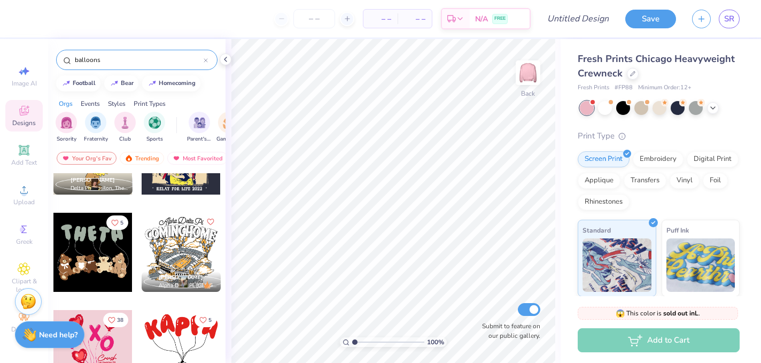
scroll to position [746, 0]
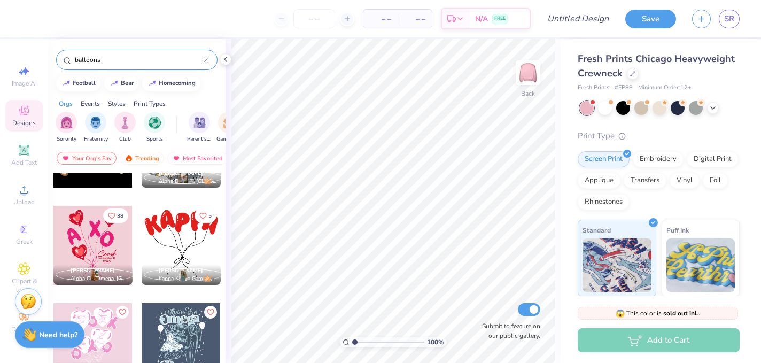
click at [184, 260] on div at bounding box center [181, 245] width 79 height 79
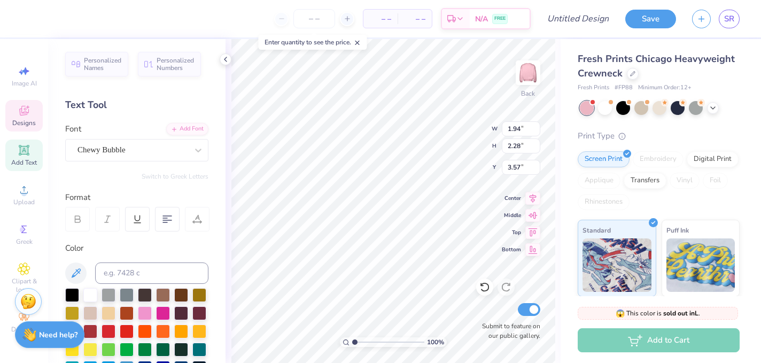
type textarea "A"
type input "1.62"
type input "2.11"
type input "3.00"
type textarea "L"
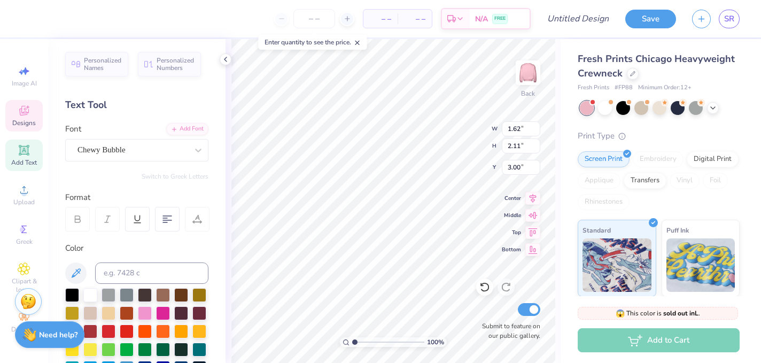
type input "1.61"
type input "2.20"
type input "3.31"
type input "1.53"
type input "2.25"
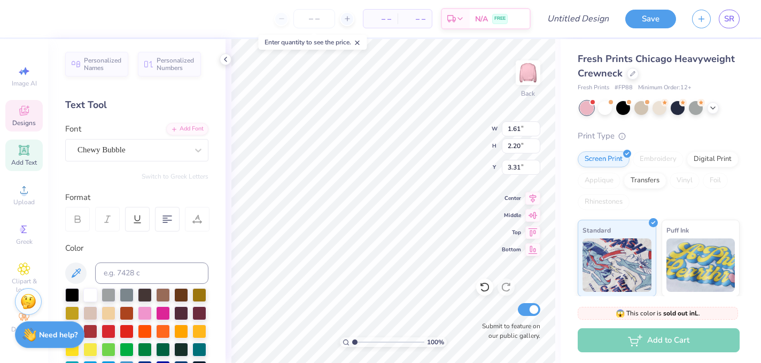
type input "3.13"
type textarea "H"
type input "1.76"
type input "2.15"
type input "3.61"
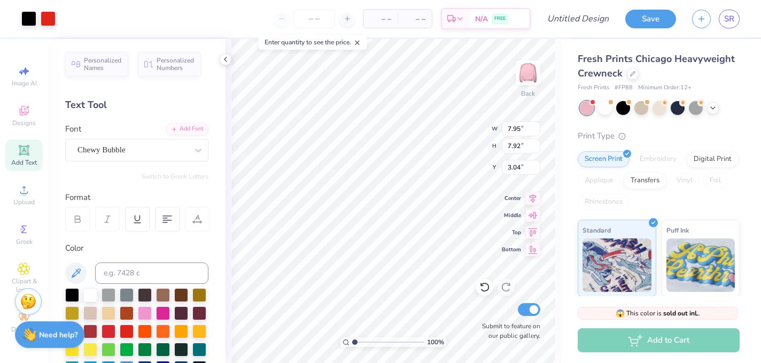
type input "3.00"
click at [450, 144] on div "100 % Back W 7.95 7.95 " H 7.92 7.92 " Y 3.00 3.00 " Center Middle Top Bottom S…" at bounding box center [393, 201] width 335 height 324
type input "12.20"
type textarea "P"
type input "1.61"
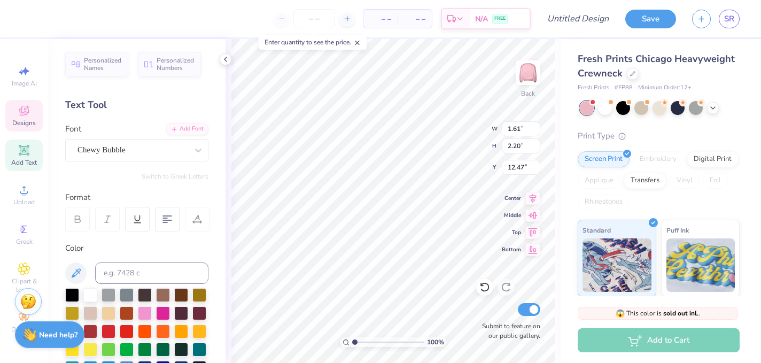
type input "2.20"
type input "12.47"
type textarea "H"
type input "1.62"
type input "2.25"
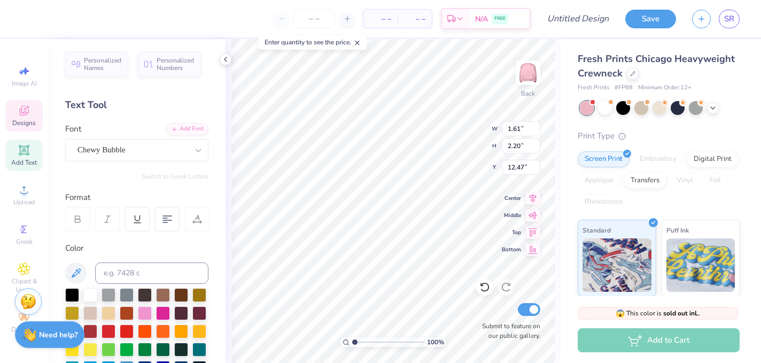
type input "12.25"
type textarea "I"
type input "1.76"
type input "2.15"
type input "12.77"
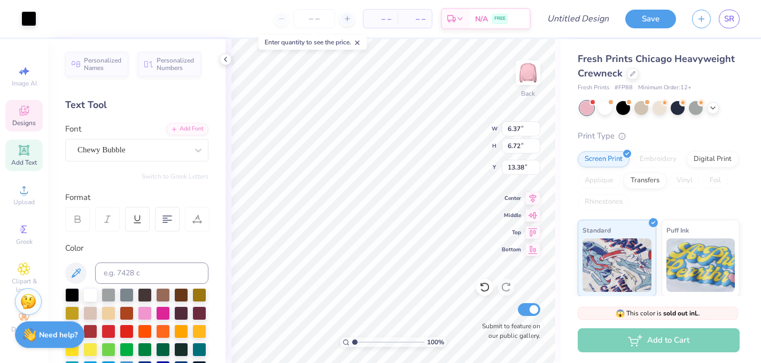
type input "13.38"
type input "3.00"
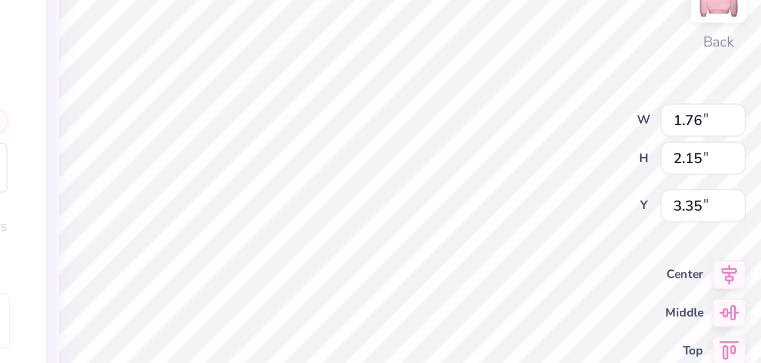
type input "1.59"
type input "2.16"
type input "3.00"
type input "3.27"
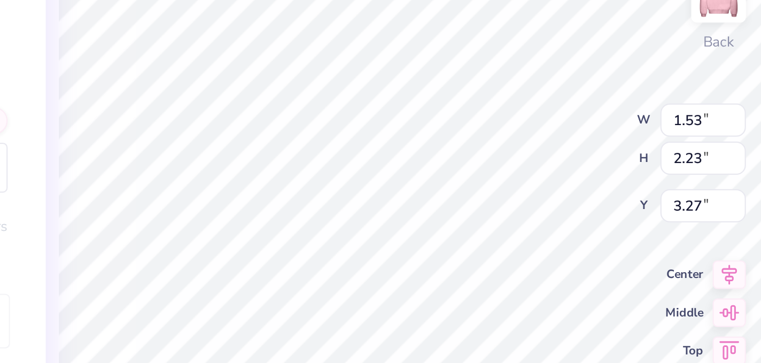
type textarea "i"
click at [464, 147] on div "100 % Back W 1.53 1.53 " H 2.23 2.23 " Y 3.27 3.27 " Center Middle Top Bottom S…" at bounding box center [393, 201] width 335 height 324
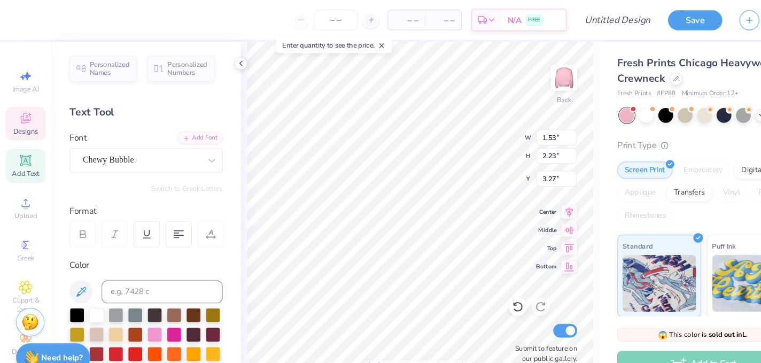
type textarea "l"
type textarea "i"
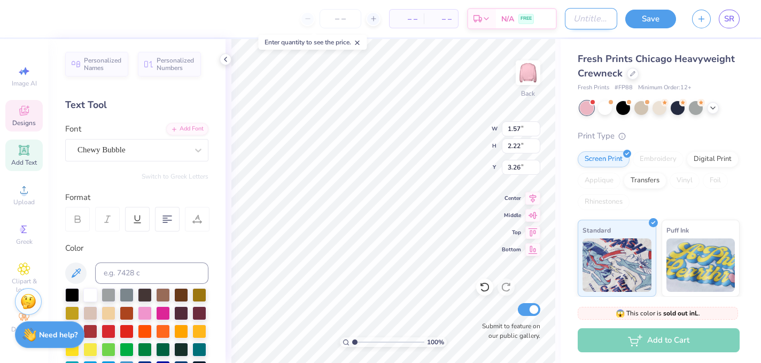
click at [582, 21] on input "Design Title" at bounding box center [591, 18] width 52 height 21
type input "Bid Day"
click at [651, 21] on button "Save" at bounding box center [650, 19] width 51 height 19
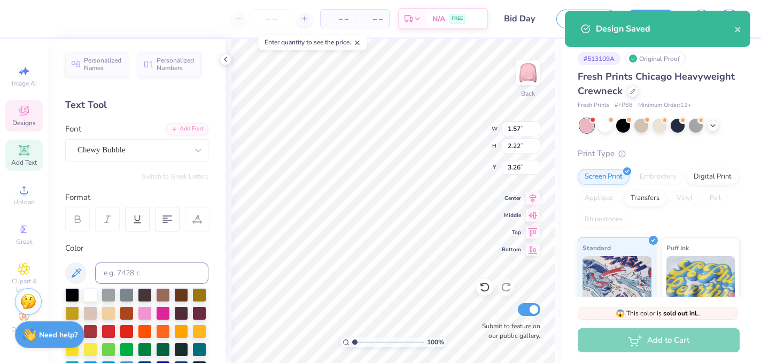
click at [732, 34] on div "Design Saved" at bounding box center [665, 28] width 138 height 13
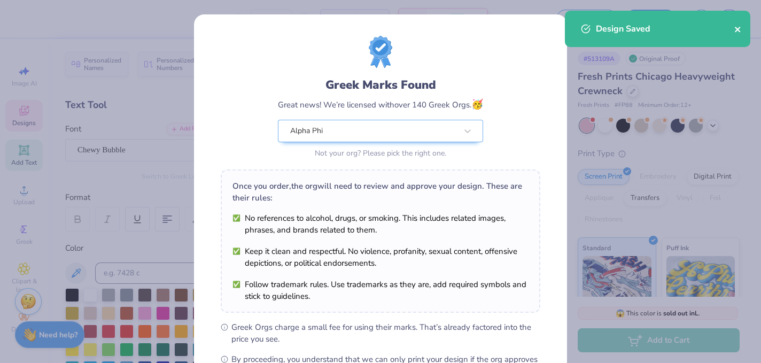
click at [738, 34] on button "close" at bounding box center [737, 28] width 7 height 13
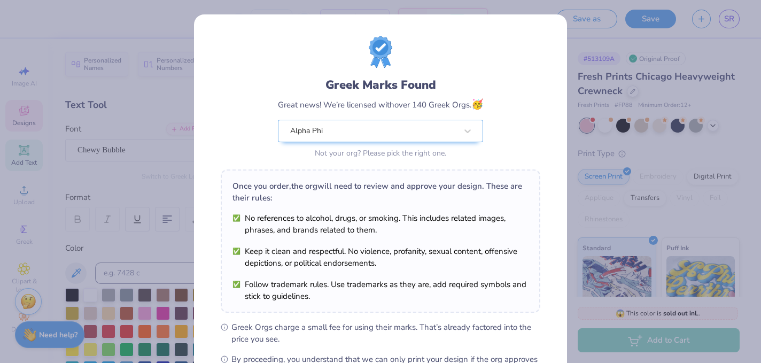
scroll to position [137, 0]
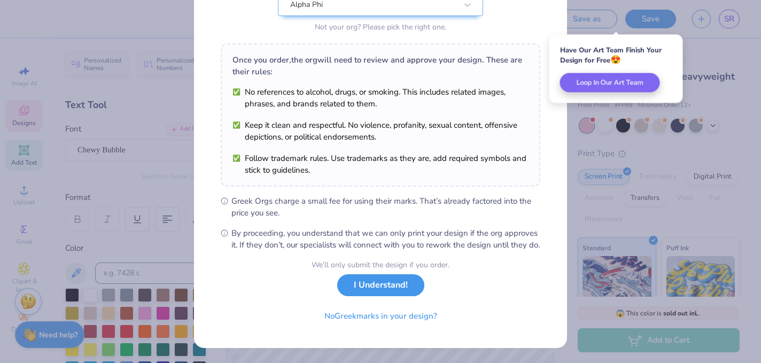
click at [402, 278] on button "I Understand!" at bounding box center [380, 285] width 87 height 22
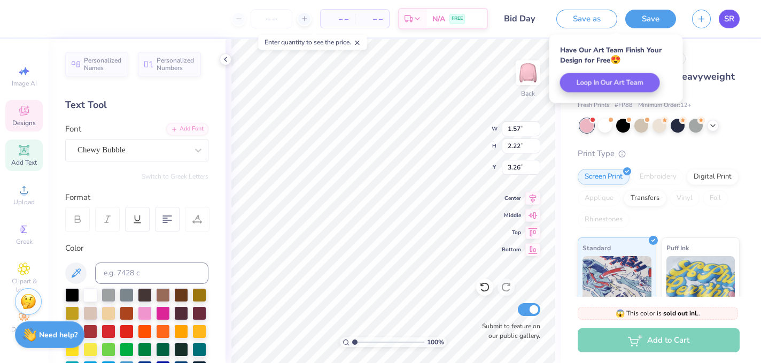
click at [730, 17] on span "SR" at bounding box center [729, 19] width 10 height 12
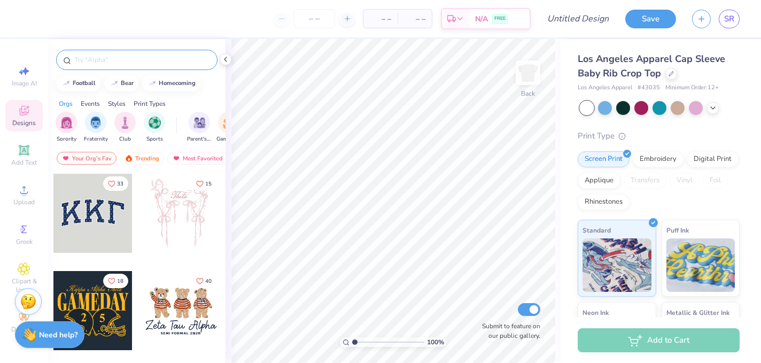
click at [130, 57] on input "text" at bounding box center [142, 60] width 137 height 11
type input "denim"
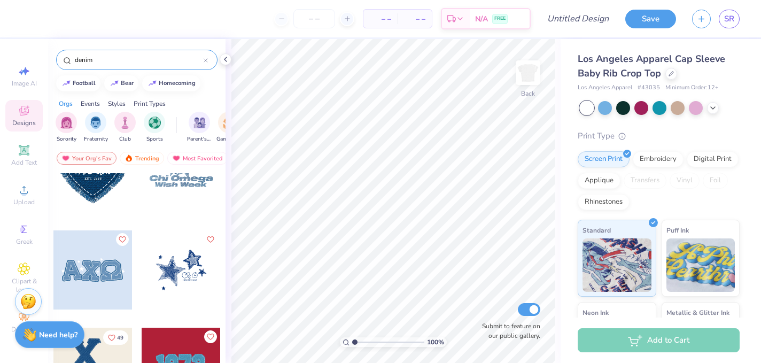
scroll to position [189, 0]
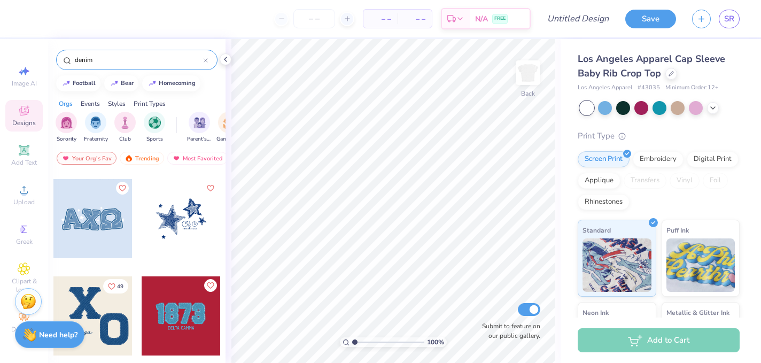
click at [172, 233] on div at bounding box center [181, 218] width 79 height 79
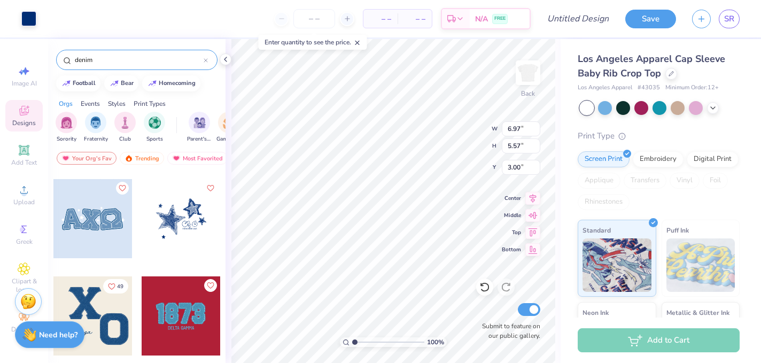
type input "0.94"
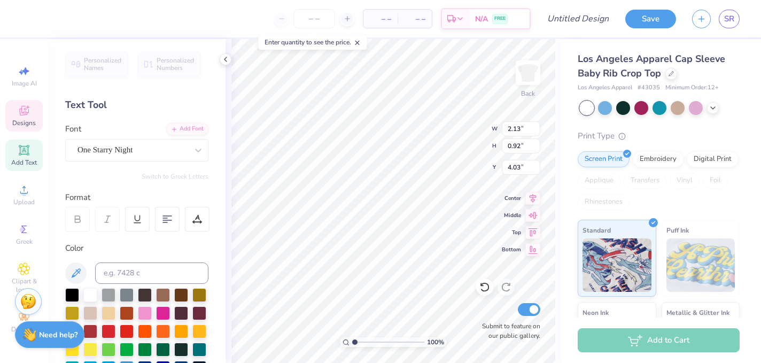
scroll to position [0, 1]
type textarea "Alpha Phi"
type input "6.97"
type input "5.57"
type input "0.93"
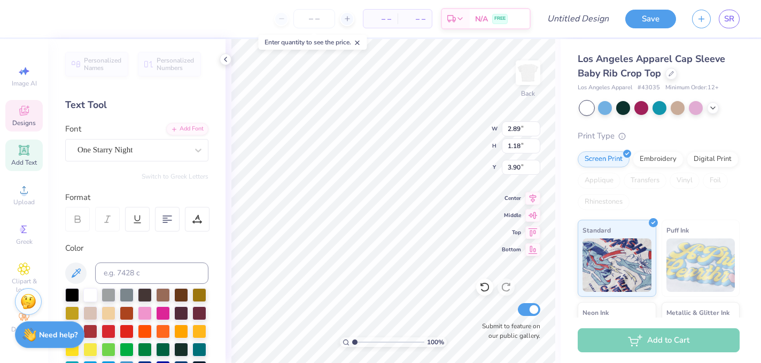
type input "1.91"
type input "0.18"
type input "5.01"
type input "4.12"
type input "0.50"
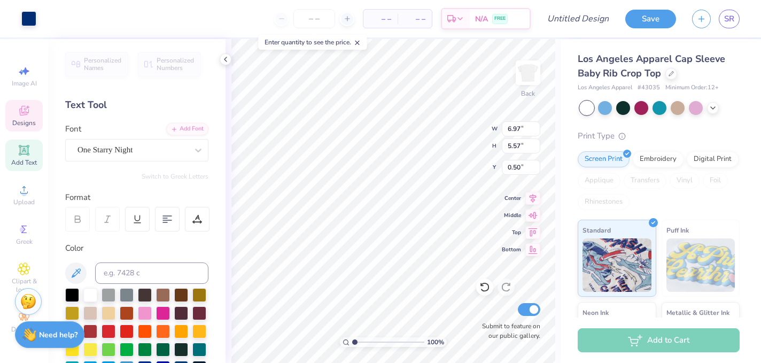
type input "2.89"
type input "1.18"
type input "3.94"
click at [228, 59] on icon at bounding box center [225, 59] width 9 height 9
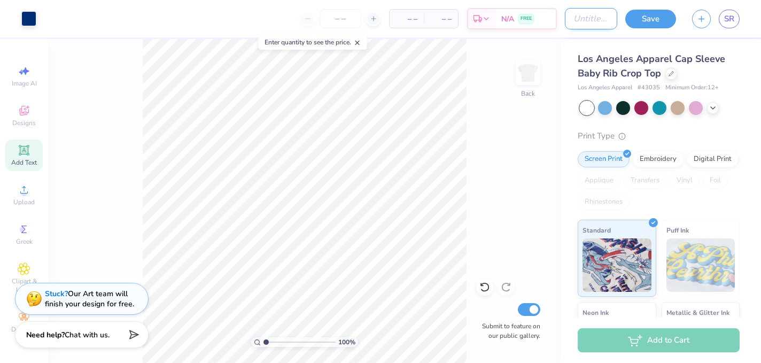
click at [575, 20] on input "Design Title" at bounding box center [591, 18] width 52 height 21
type input "Denim baby tee"
click at [659, 17] on button "Save" at bounding box center [650, 17] width 51 height 19
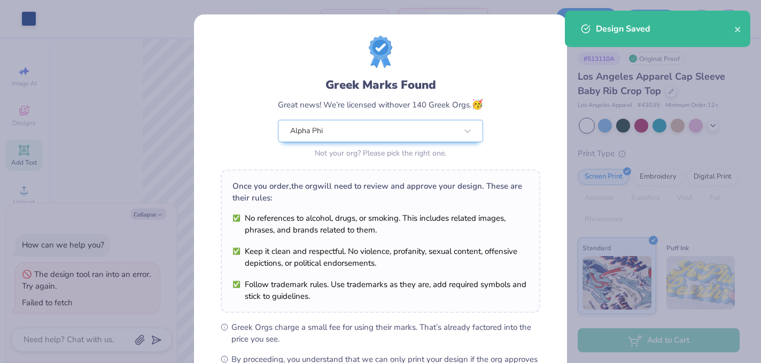
type textarea "x"
